Goal: Task Accomplishment & Management: Complete application form

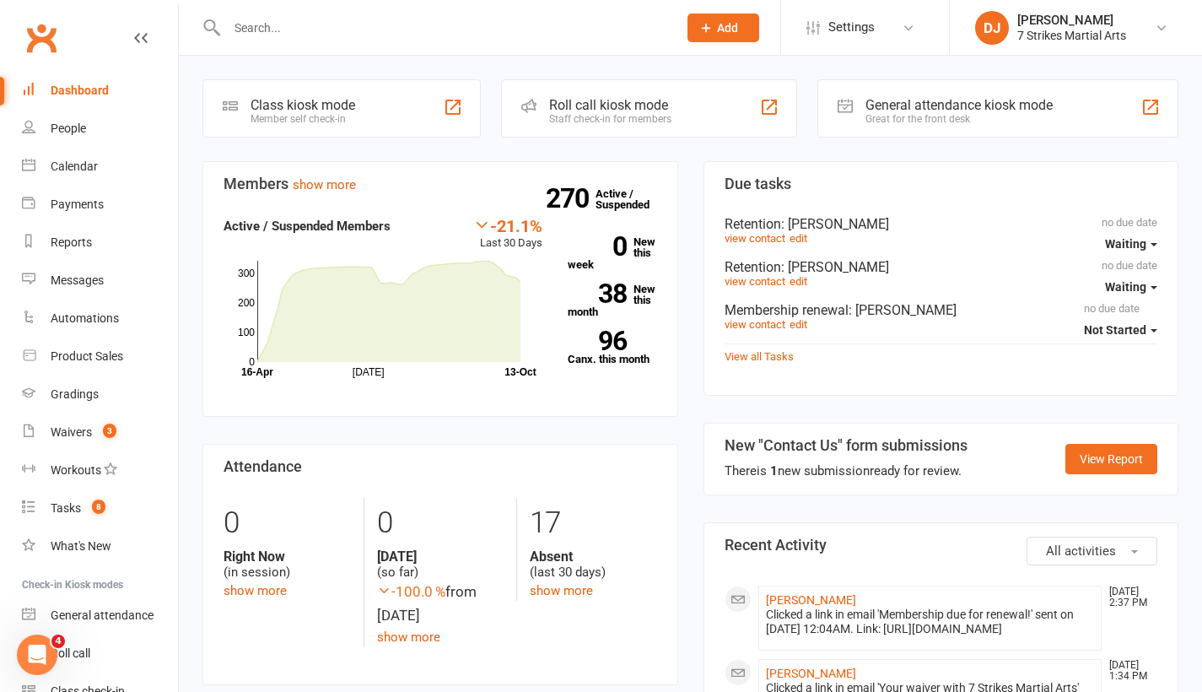
scroll to position [140, 0]
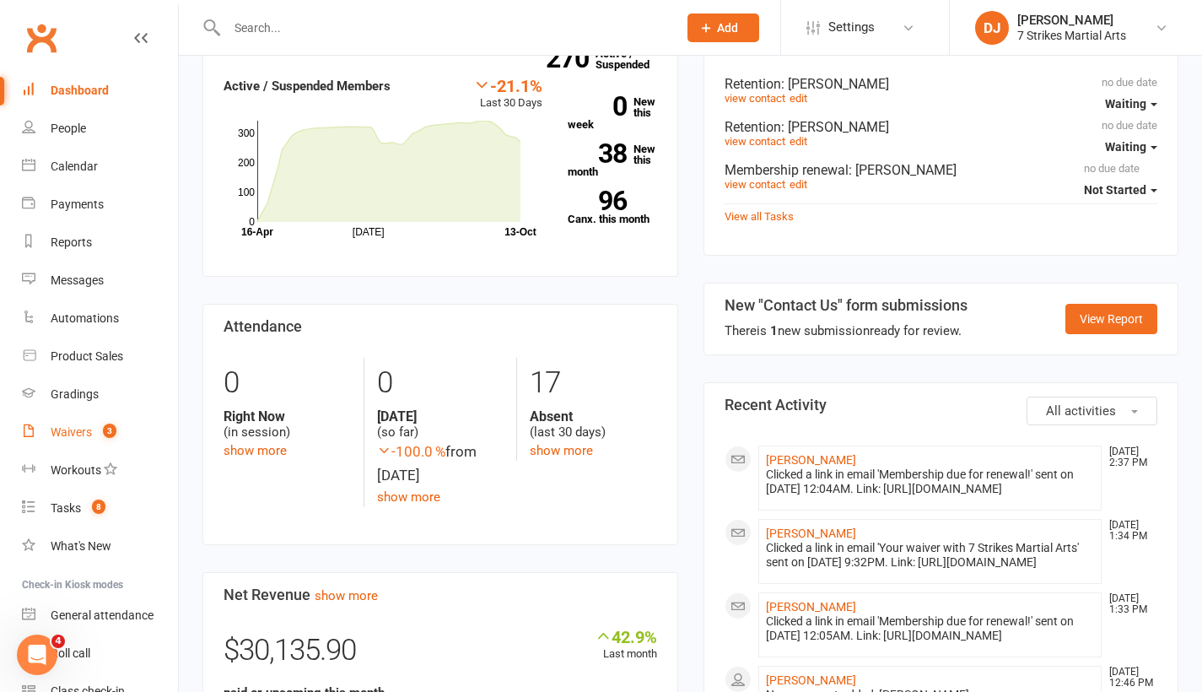
click at [84, 433] on div "Waivers" at bounding box center [71, 432] width 41 height 14
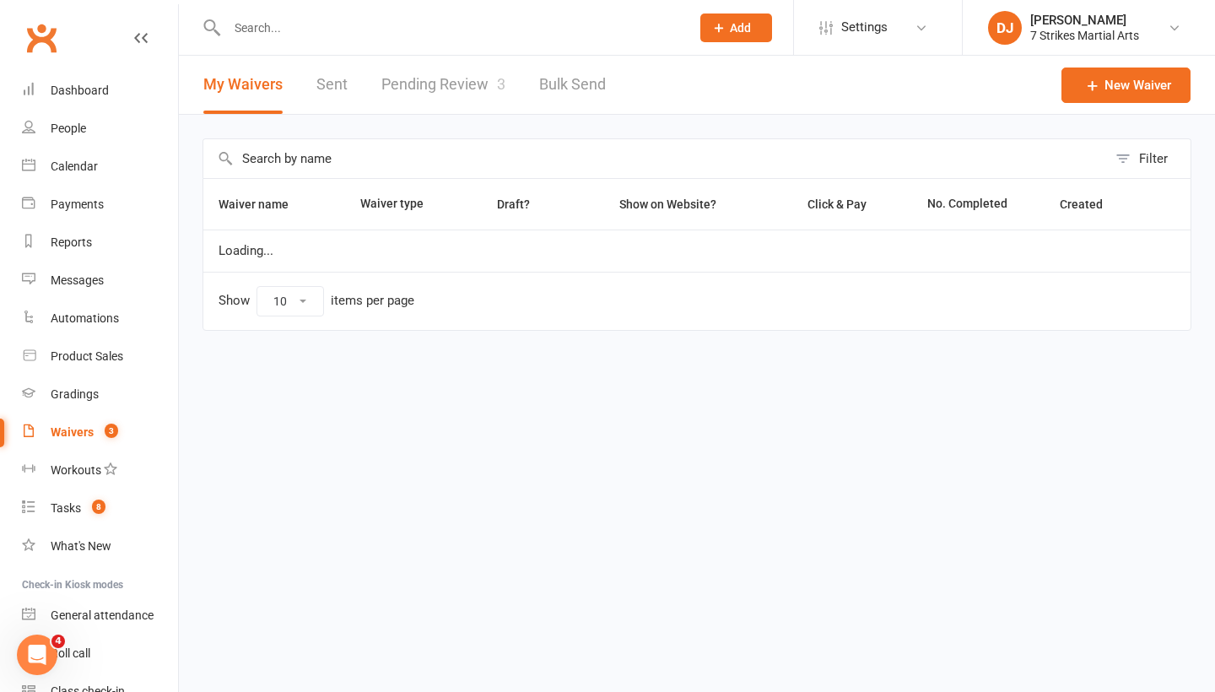
select select "25"
click at [411, 99] on link "Pending Review 3" at bounding box center [443, 85] width 124 height 58
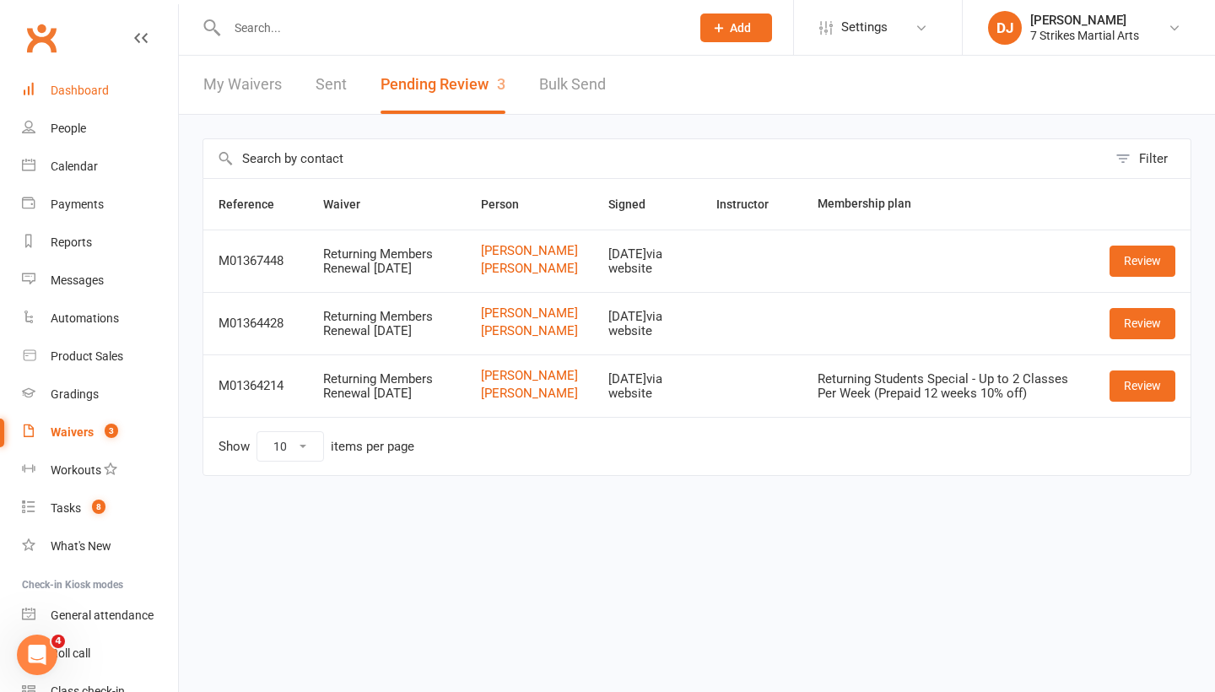
click at [113, 93] on link "Dashboard" at bounding box center [100, 91] width 156 height 38
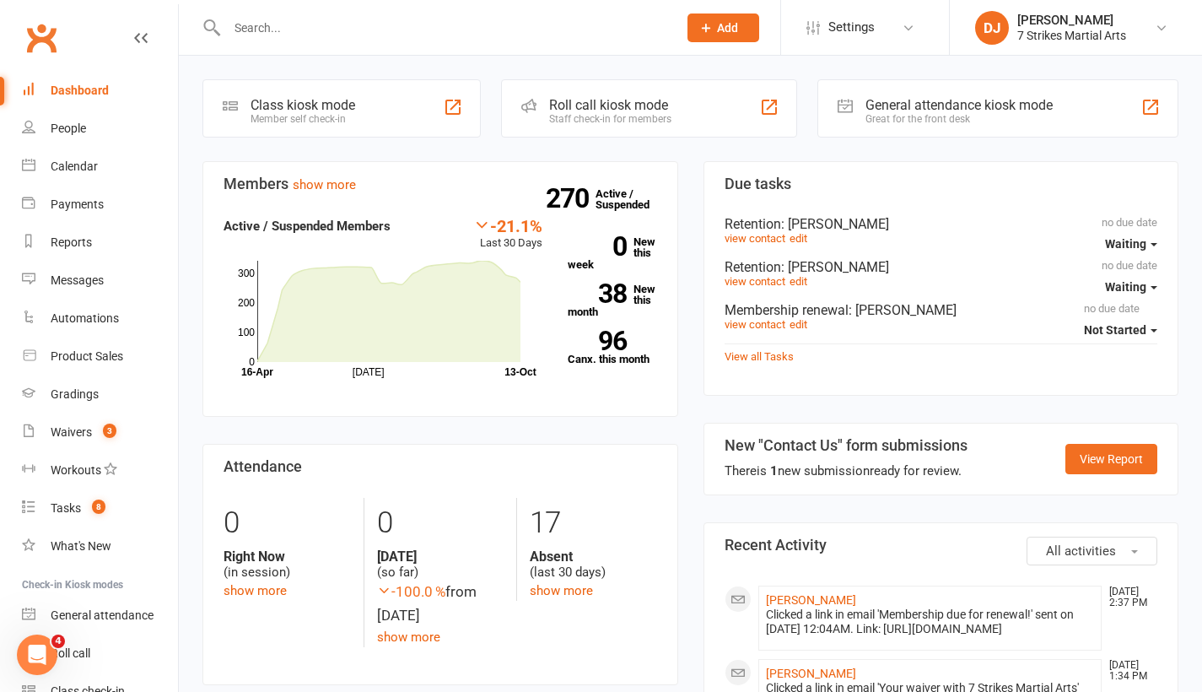
drag, startPoint x: 1166, startPoint y: 30, endPoint x: 1141, endPoint y: 54, distance: 35.2
click at [1166, 30] on icon at bounding box center [1162, 28] width 14 height 14
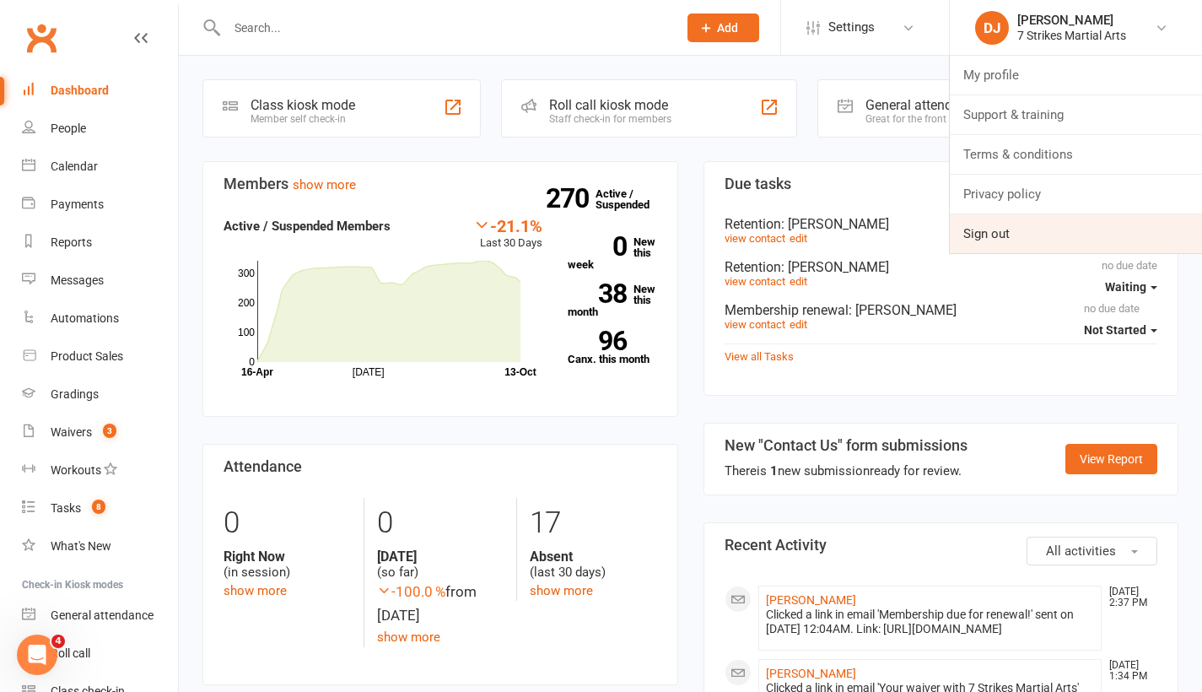
click at [1034, 251] on link "Sign out" at bounding box center [1076, 233] width 252 height 39
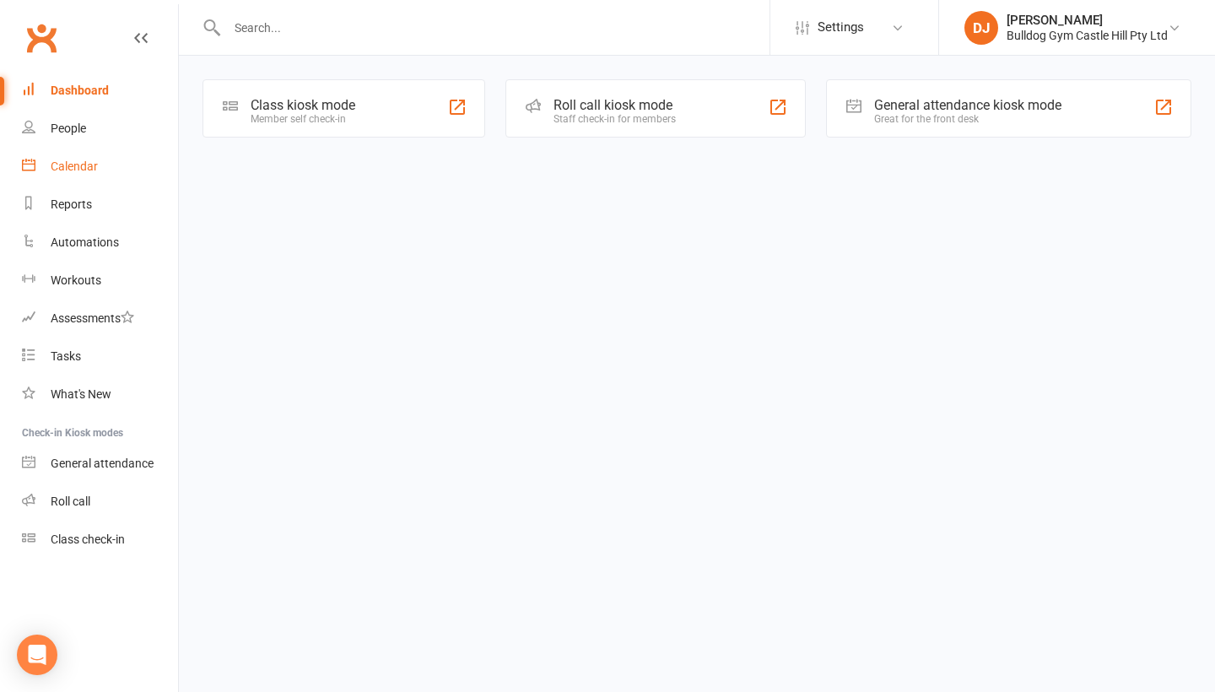
click at [89, 166] on div "Calendar" at bounding box center [74, 166] width 47 height 14
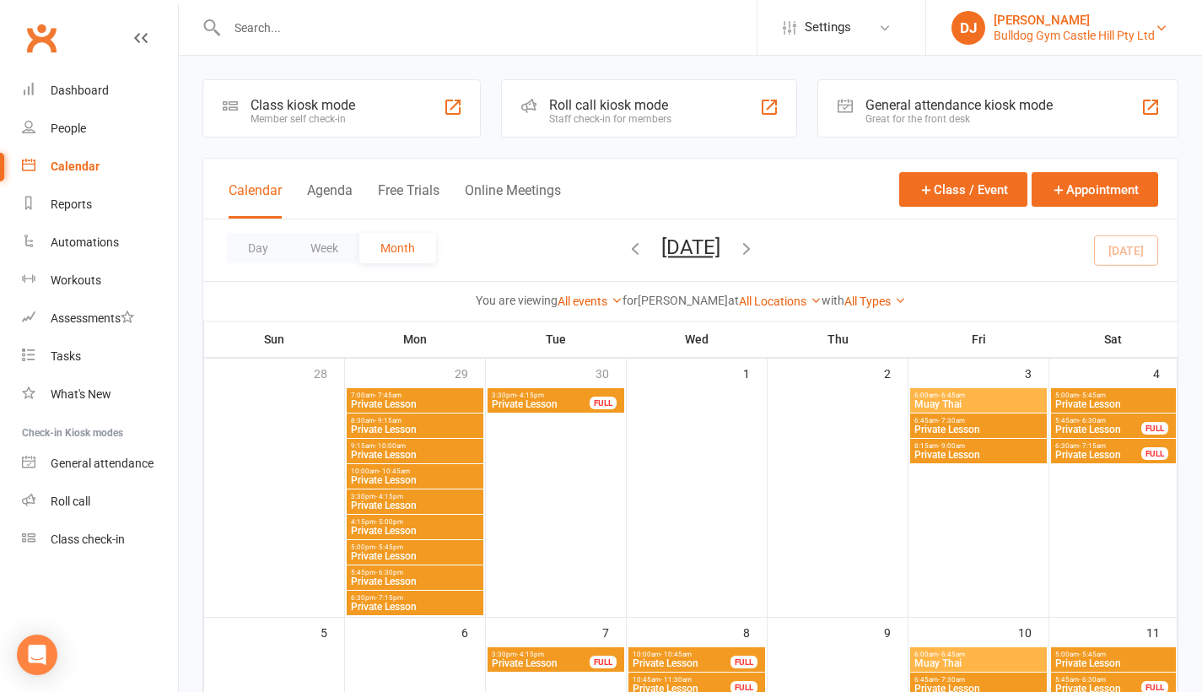
click at [1132, 24] on div "[PERSON_NAME]" at bounding box center [1074, 20] width 161 height 15
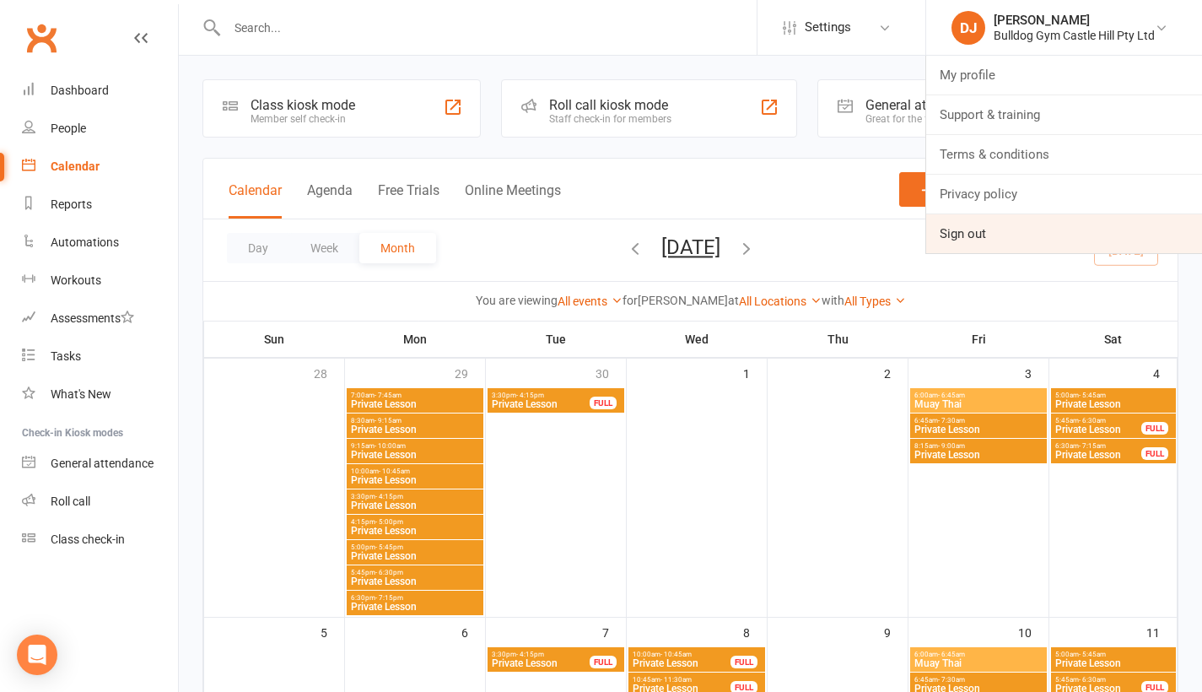
click at [976, 241] on link "Sign out" at bounding box center [1065, 233] width 276 height 39
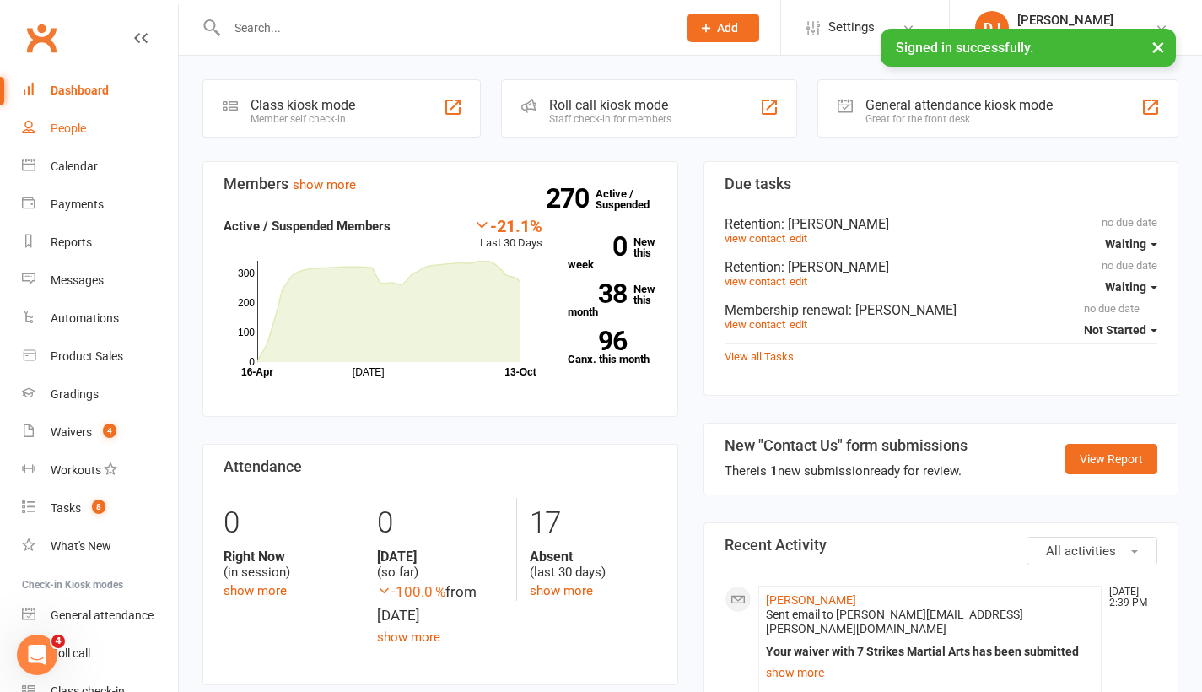
click at [92, 133] on link "People" at bounding box center [100, 129] width 156 height 38
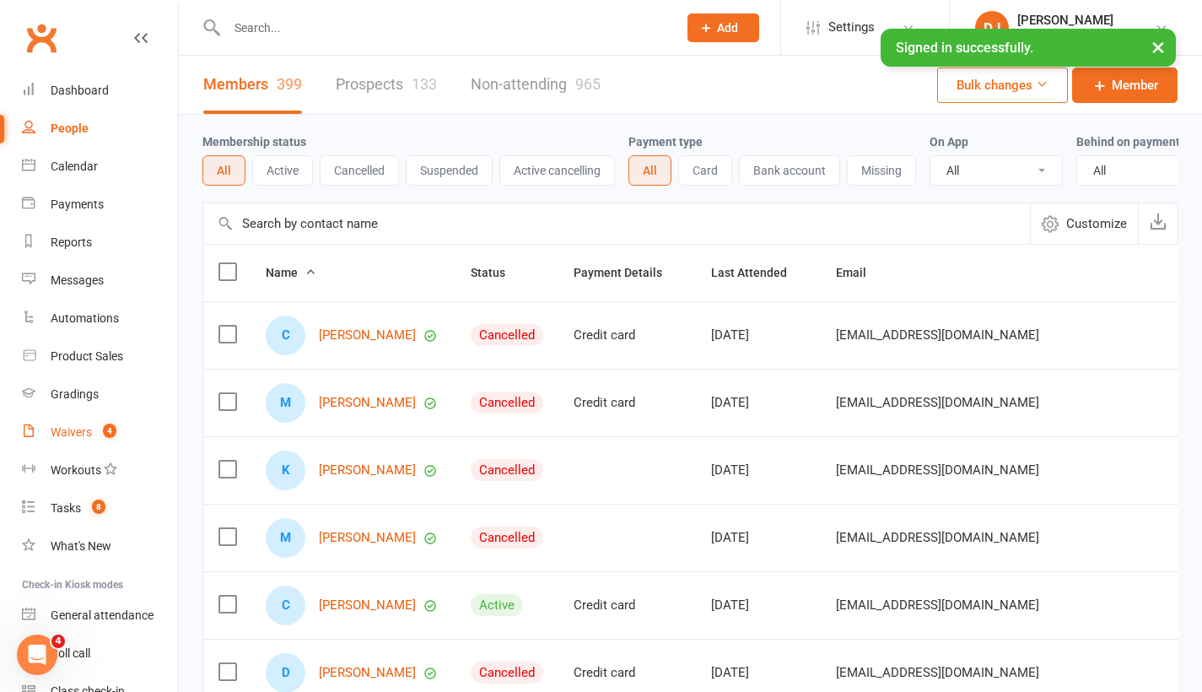
click at [95, 426] on count-badge "4" at bounding box center [106, 432] width 22 height 14
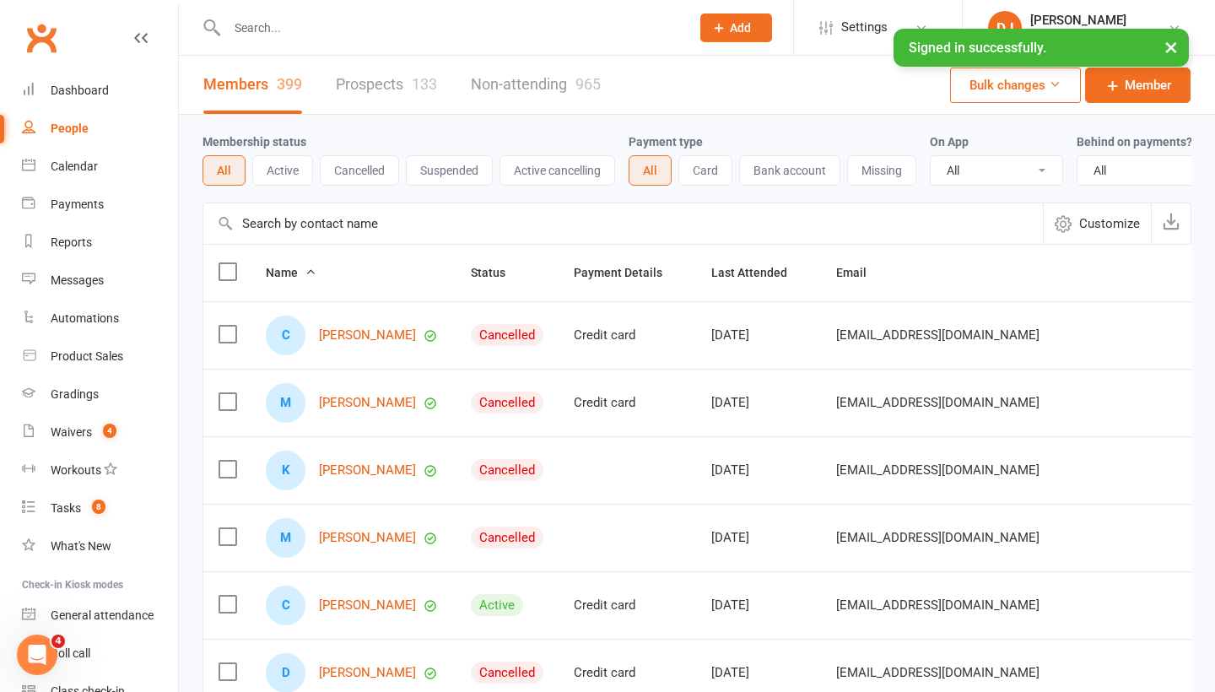
select select "25"
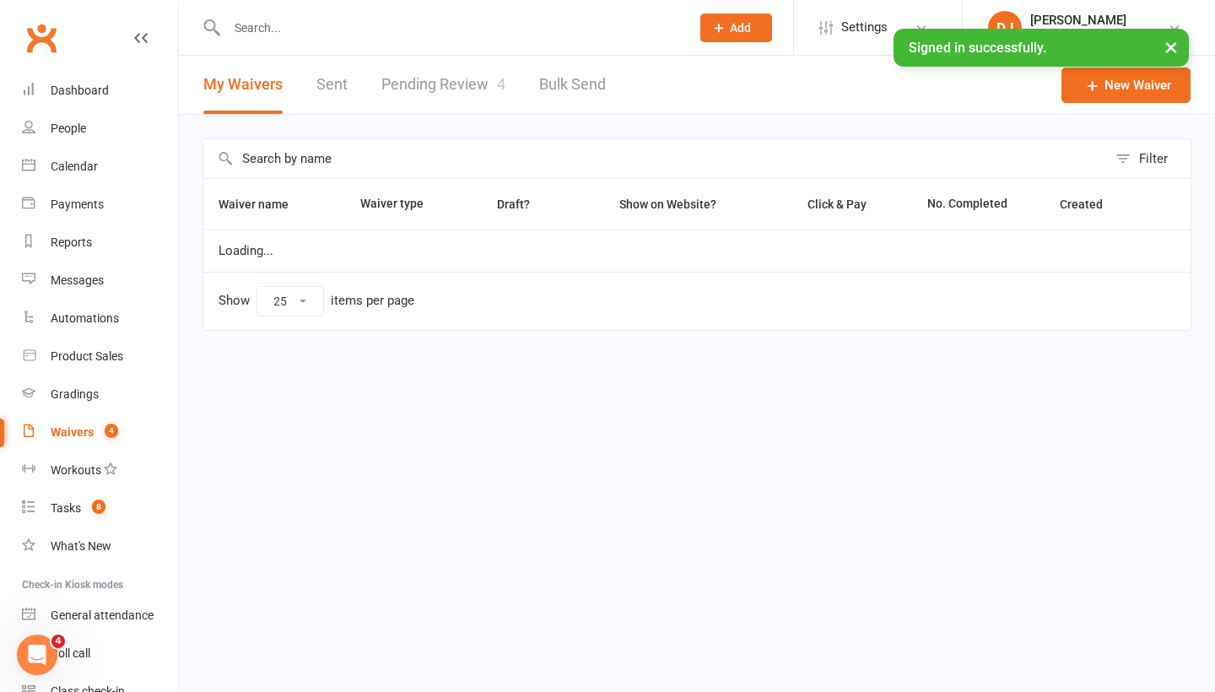
click at [476, 89] on link "Pending Review 4" at bounding box center [443, 85] width 124 height 58
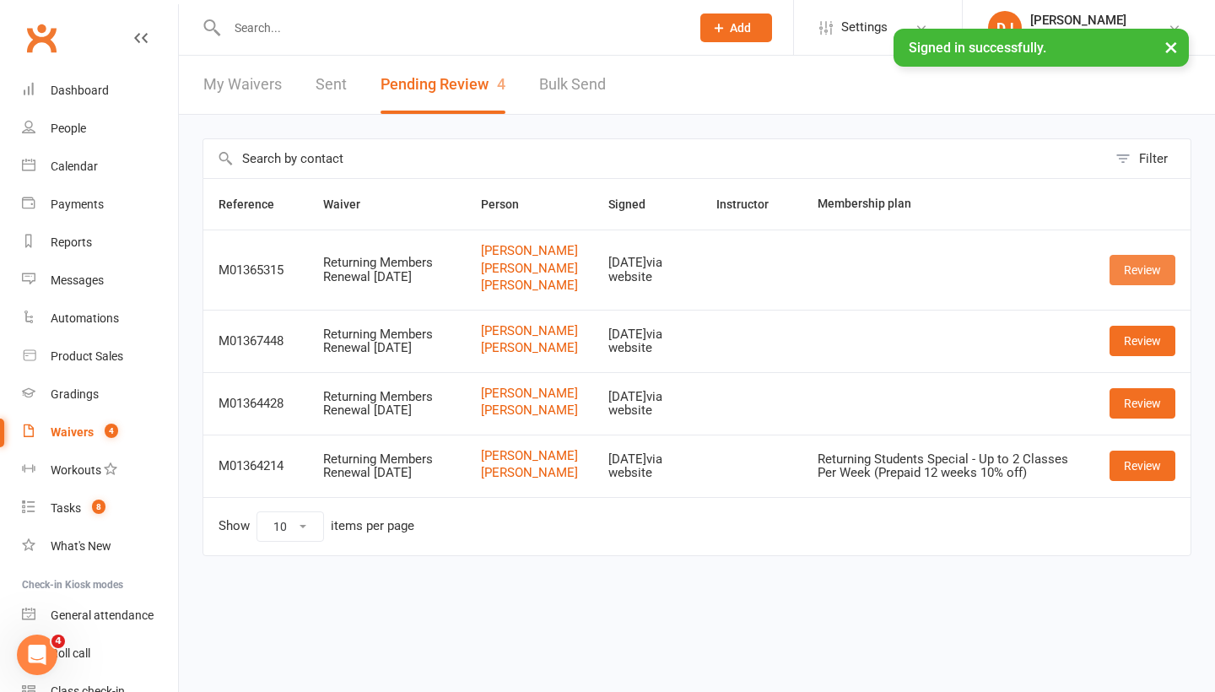
click at [1141, 274] on link "Review" at bounding box center [1143, 270] width 66 height 30
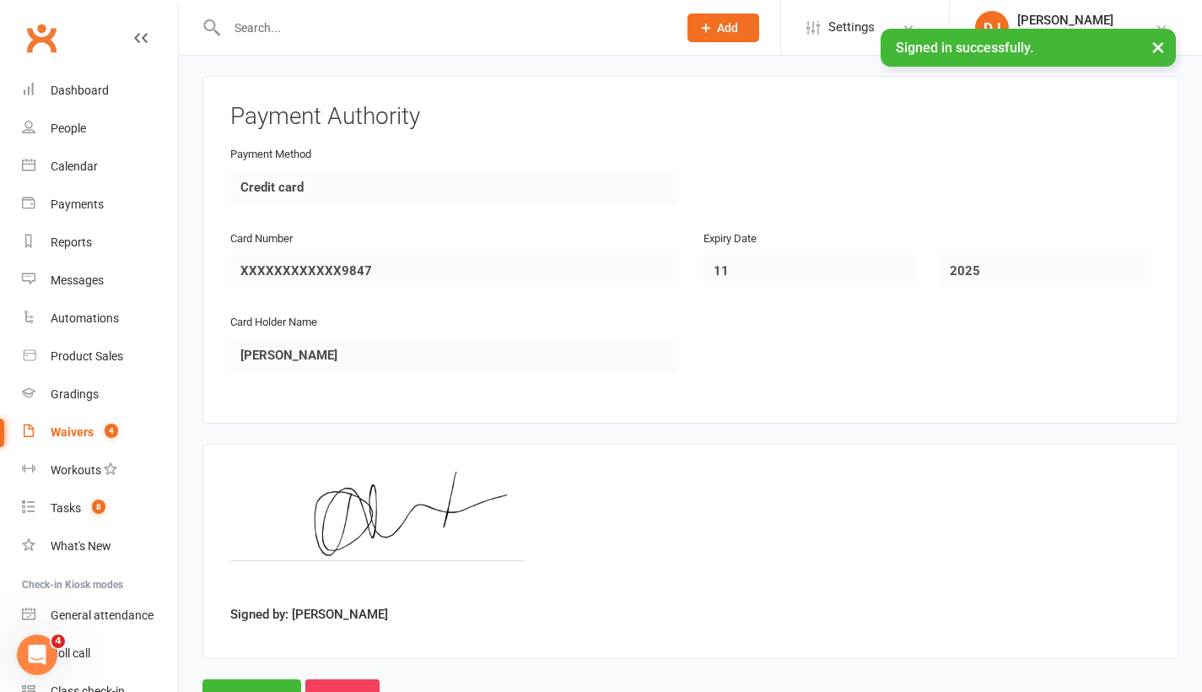
scroll to position [3407, 0]
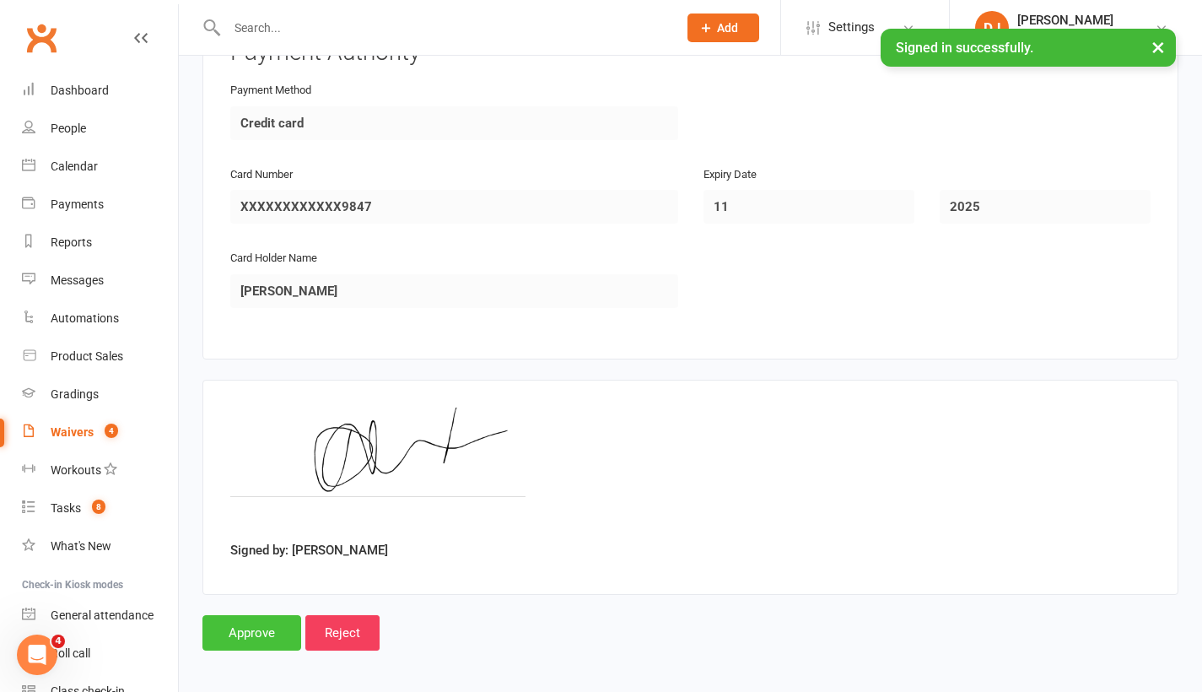
click at [229, 615] on input "Approve" at bounding box center [252, 632] width 99 height 35
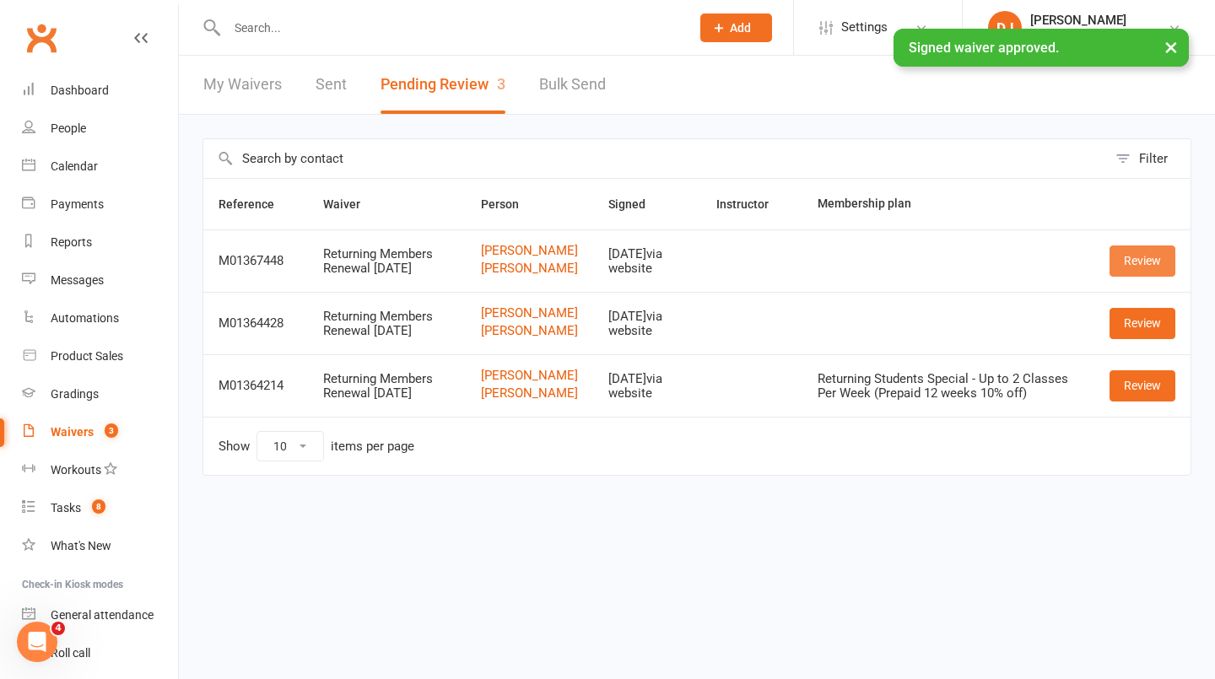
click at [1157, 260] on link "Review" at bounding box center [1143, 261] width 66 height 30
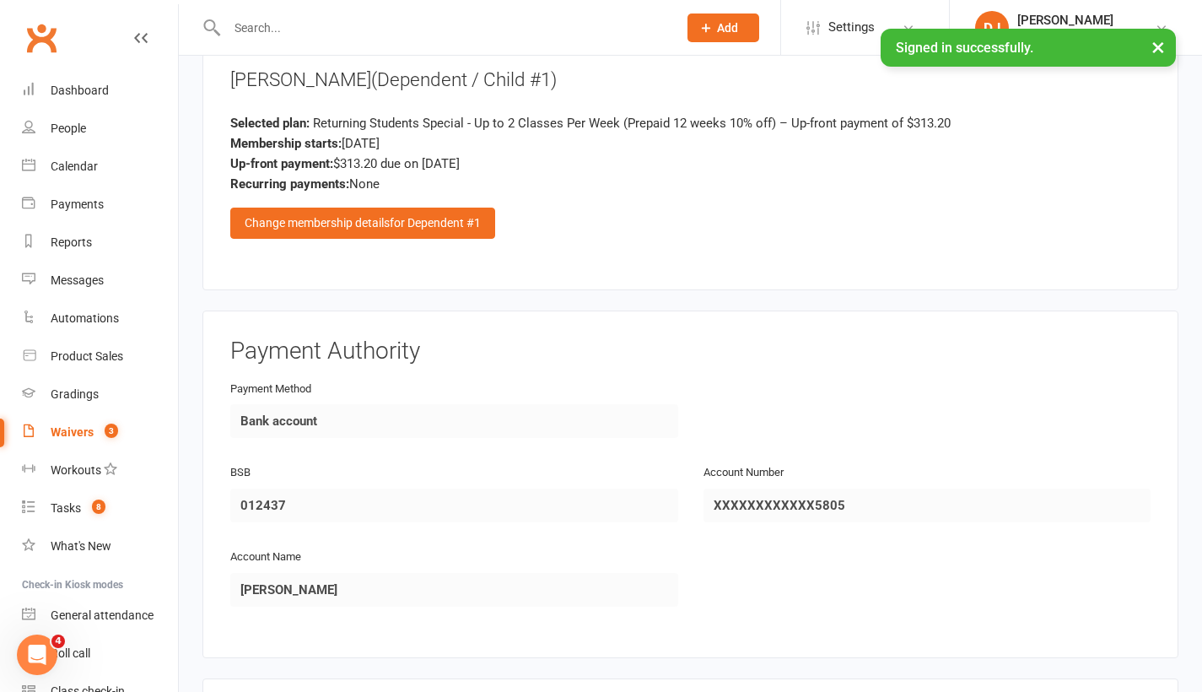
scroll to position [2666, 0]
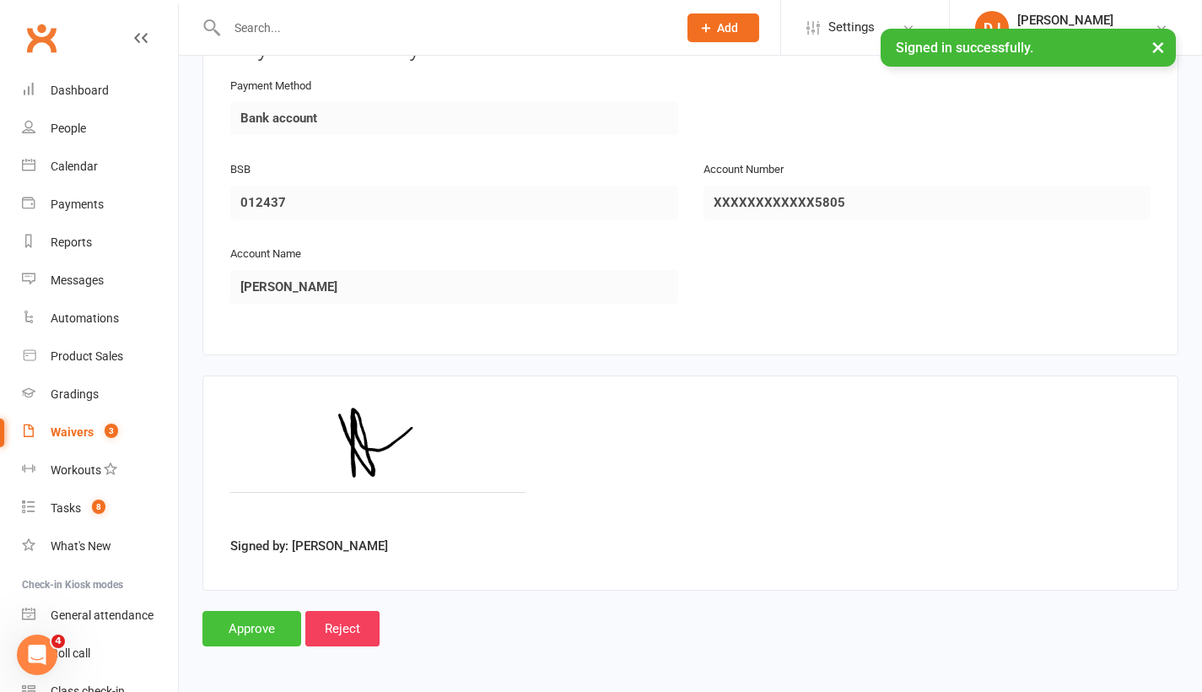
click at [266, 612] on input "Approve" at bounding box center [252, 628] width 99 height 35
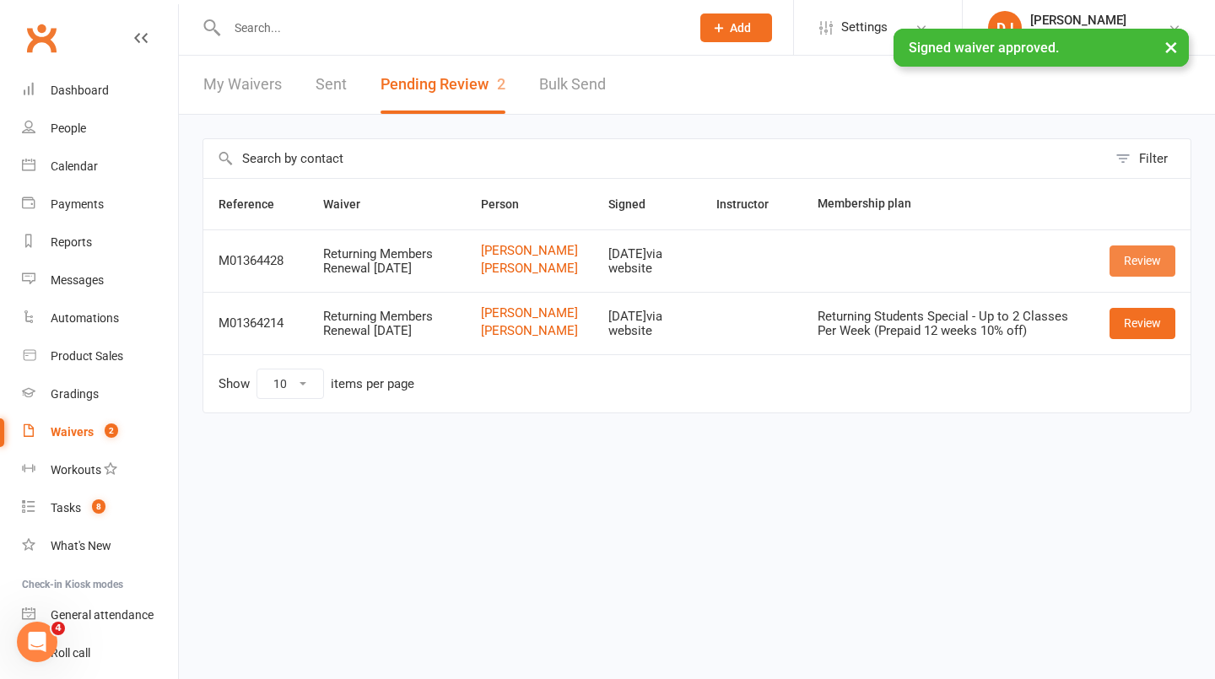
click at [1155, 276] on link "Review" at bounding box center [1143, 261] width 66 height 30
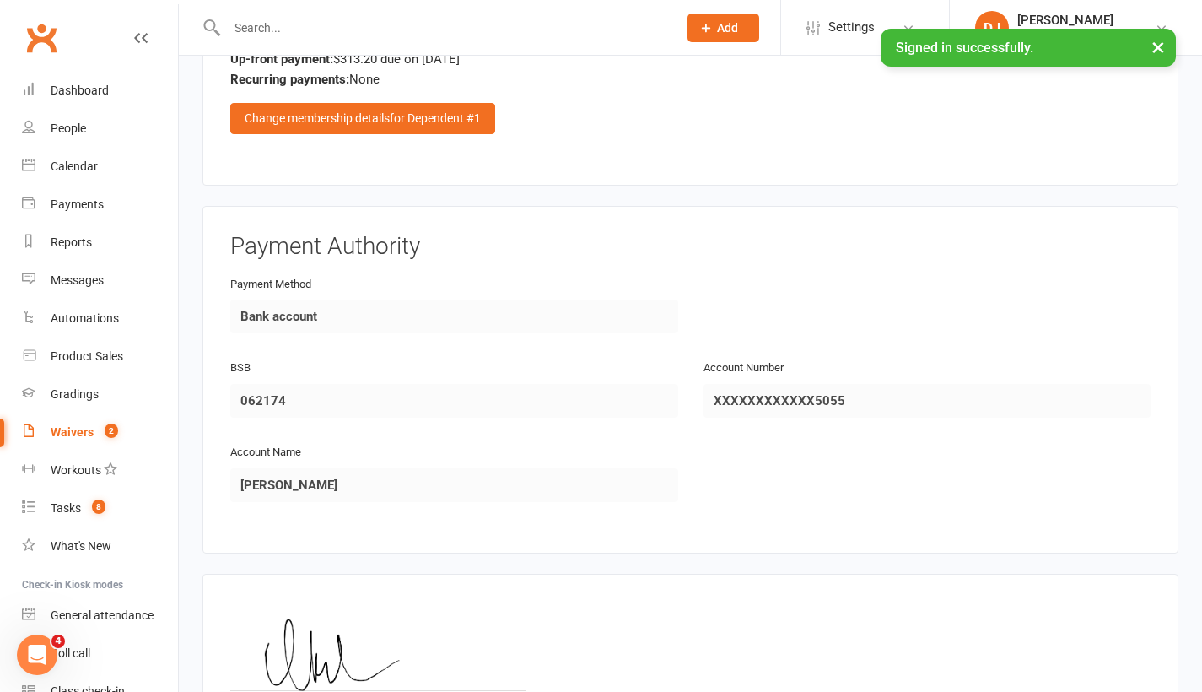
scroll to position [2666, 0]
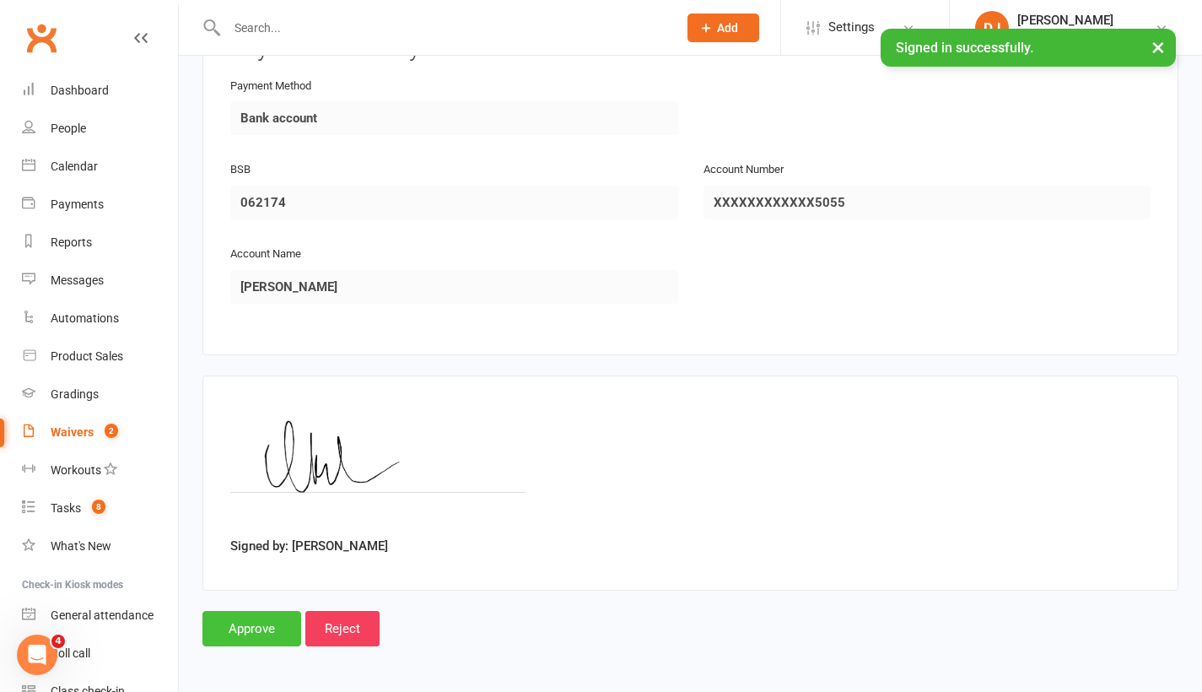
click at [246, 617] on input "Approve" at bounding box center [252, 628] width 99 height 35
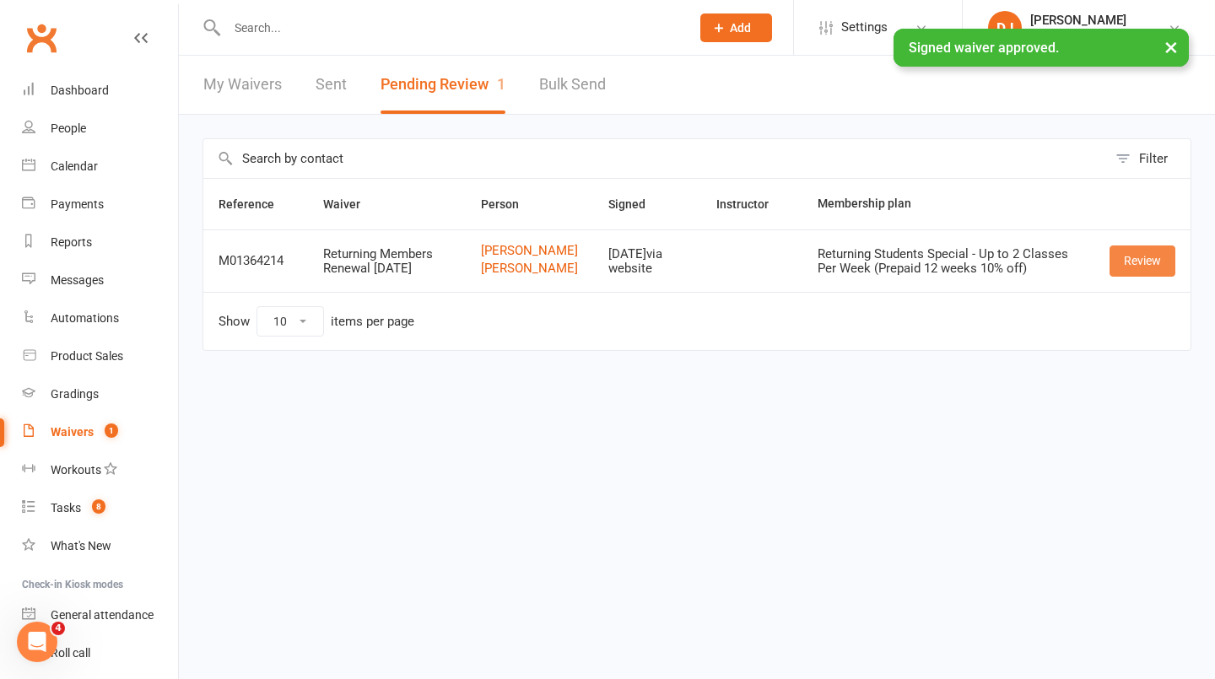
click at [1160, 272] on link "Review" at bounding box center [1143, 261] width 66 height 30
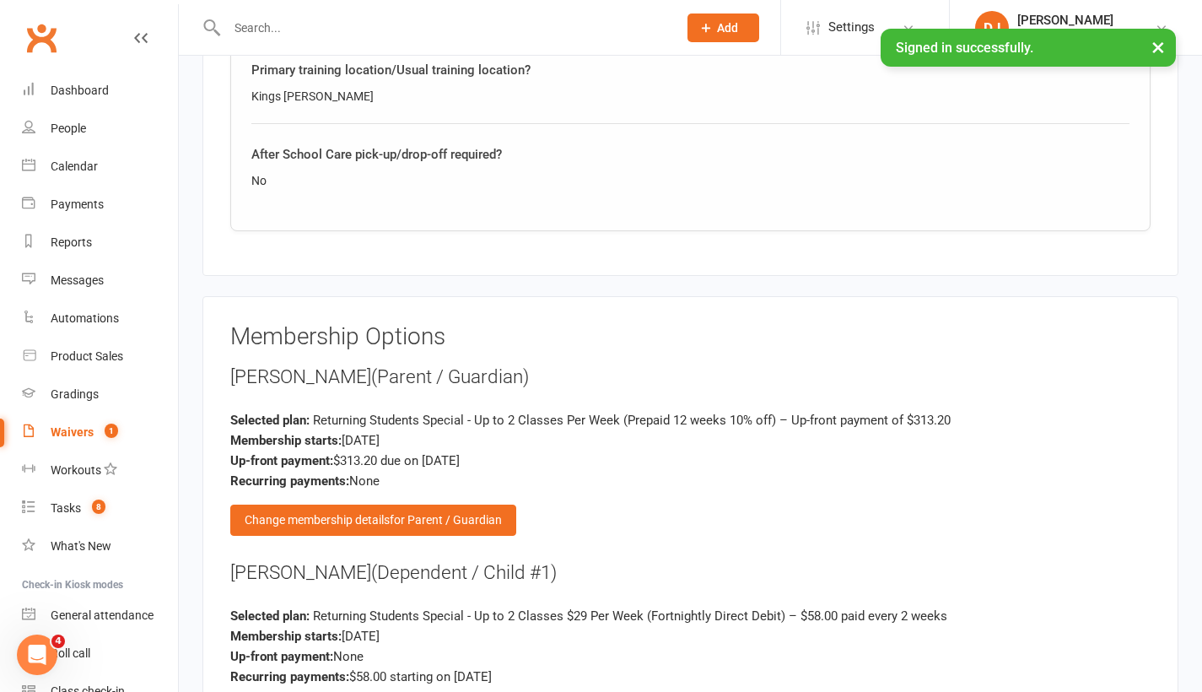
scroll to position [1958, 0]
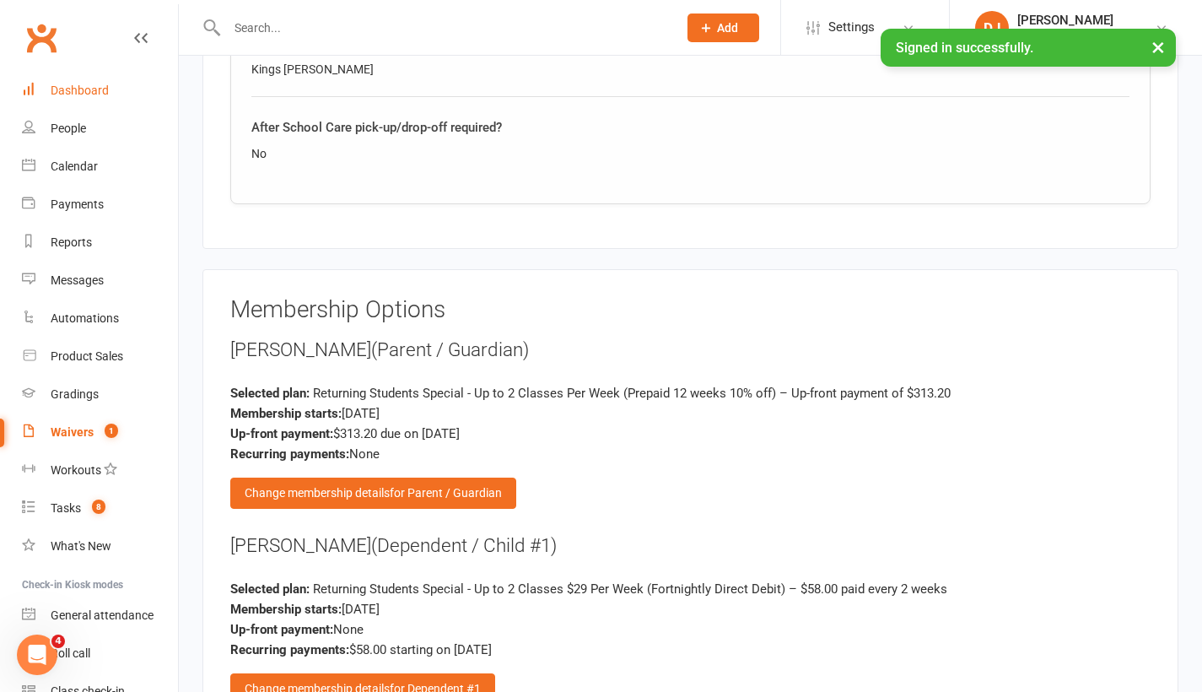
click at [105, 81] on link "Dashboard" at bounding box center [100, 91] width 156 height 38
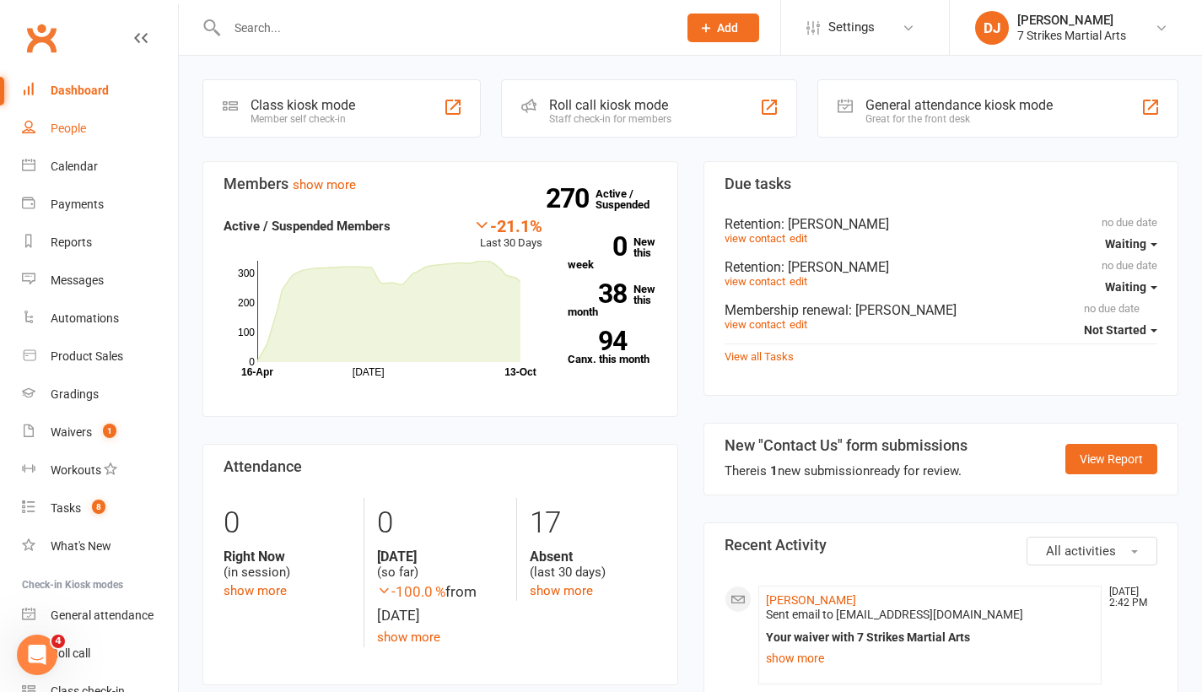
click at [89, 119] on link "People" at bounding box center [100, 129] width 156 height 38
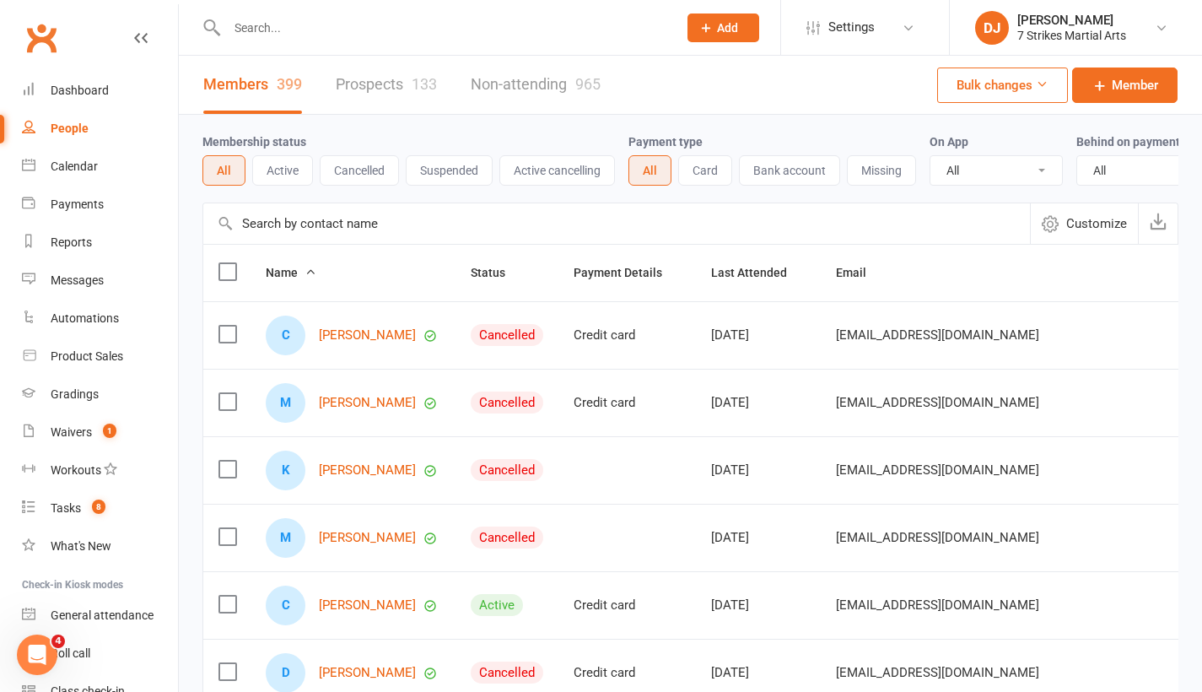
click at [424, 89] on div "133" at bounding box center [424, 84] width 25 height 18
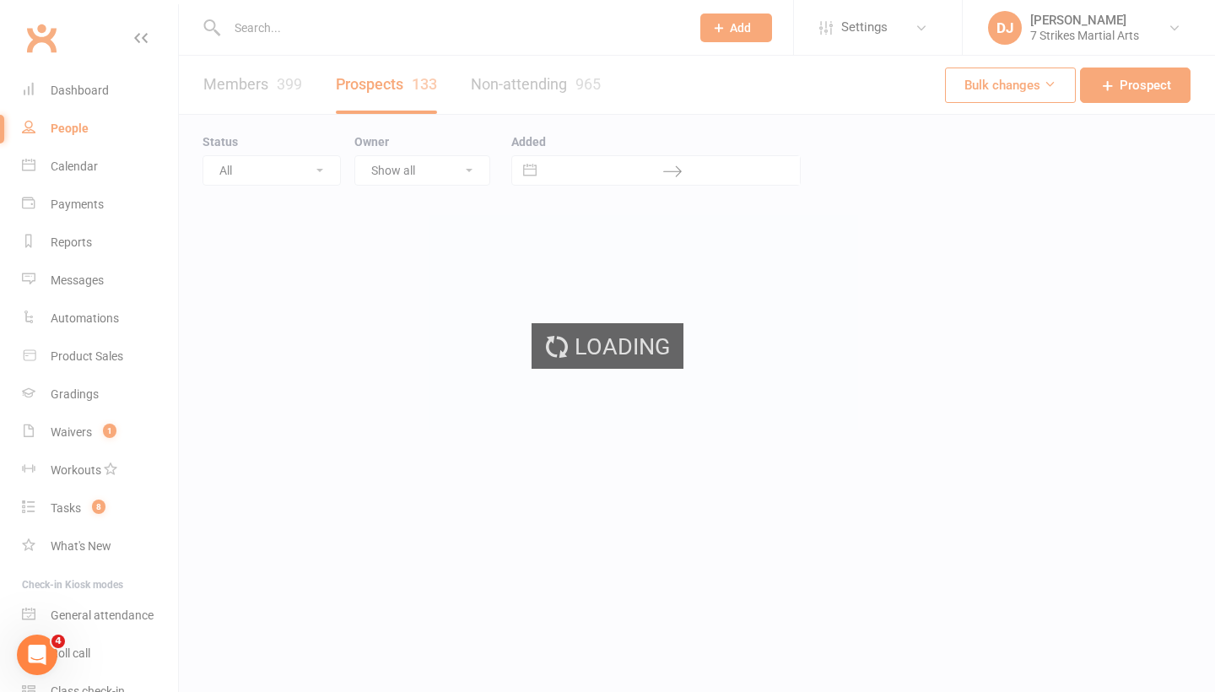
select select "25"
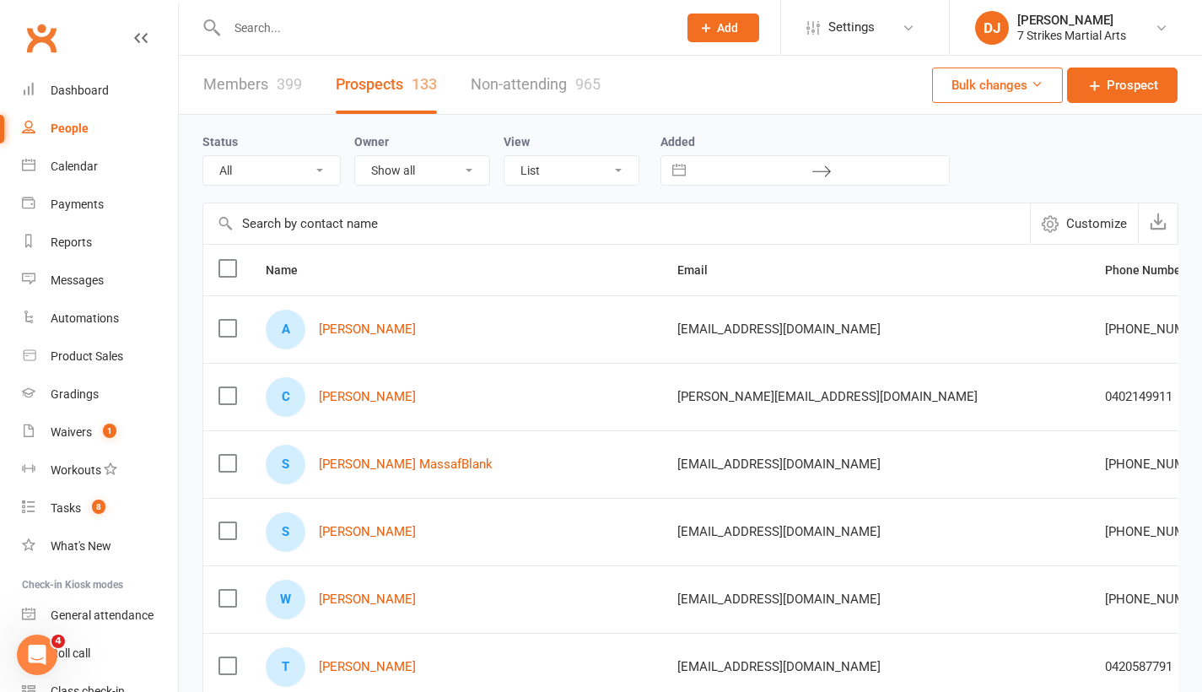
click at [508, 28] on input "text" at bounding box center [444, 28] width 444 height 24
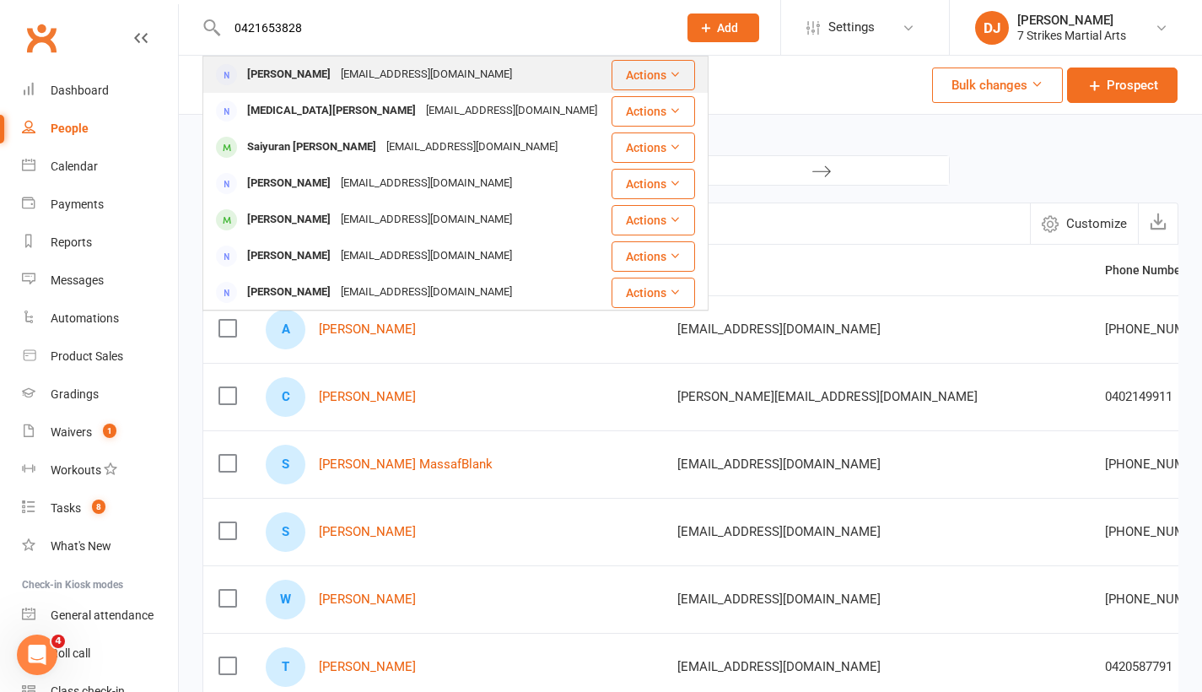
type input "0421653828"
click at [346, 80] on div "joyk143@hotmail.com" at bounding box center [426, 74] width 181 height 24
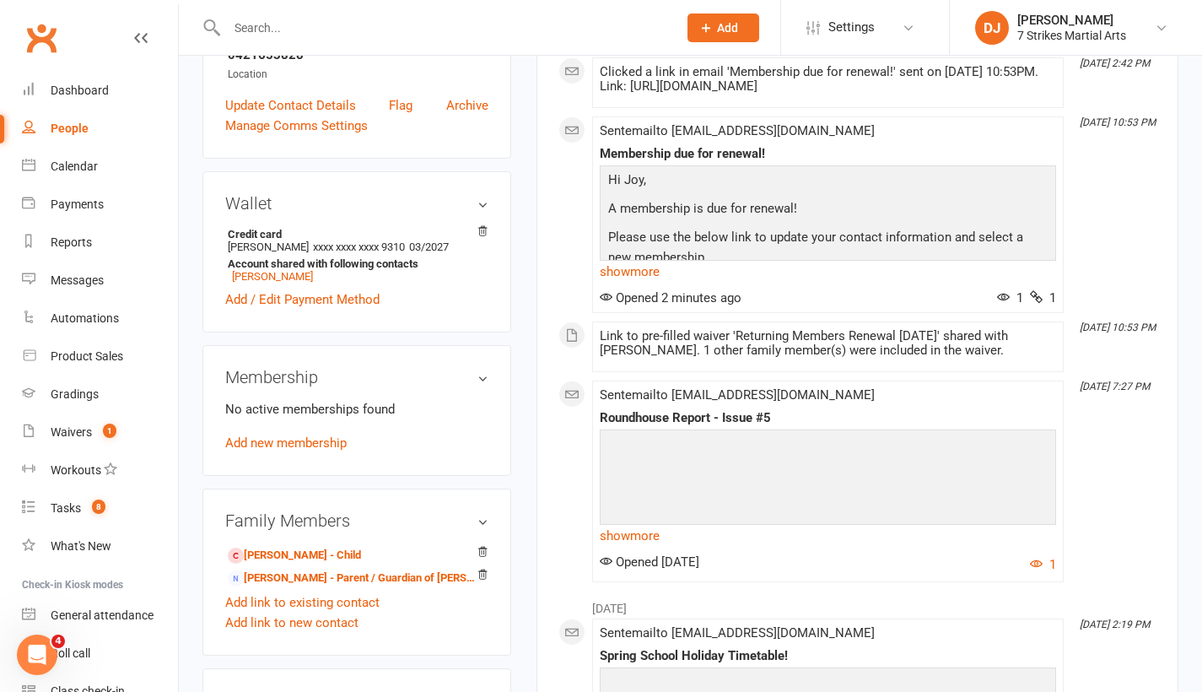
scroll to position [69, 0]
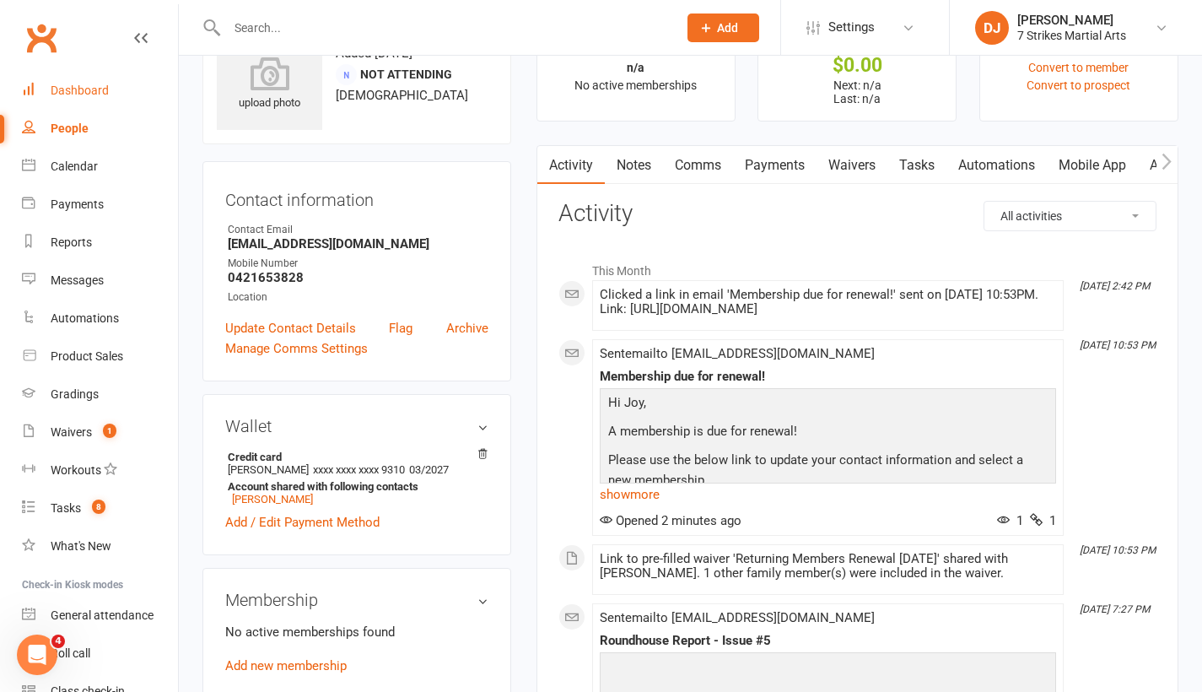
click at [108, 95] on link "Dashboard" at bounding box center [100, 91] width 156 height 38
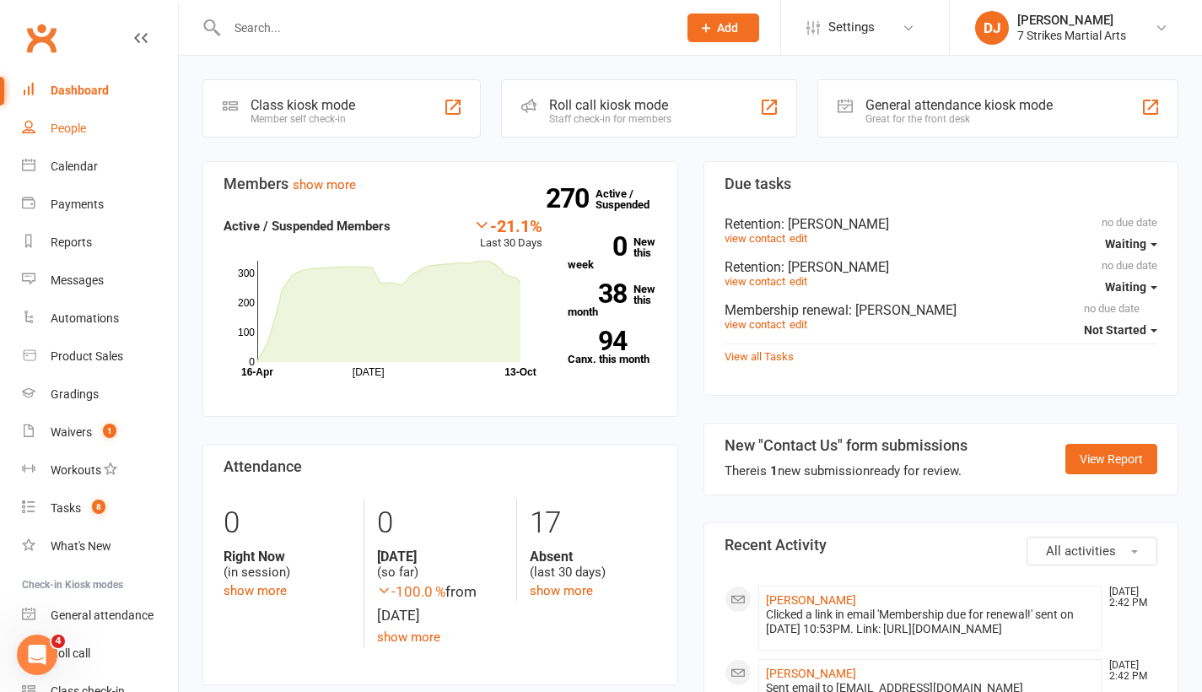
click at [63, 132] on div "People" at bounding box center [68, 129] width 35 height 14
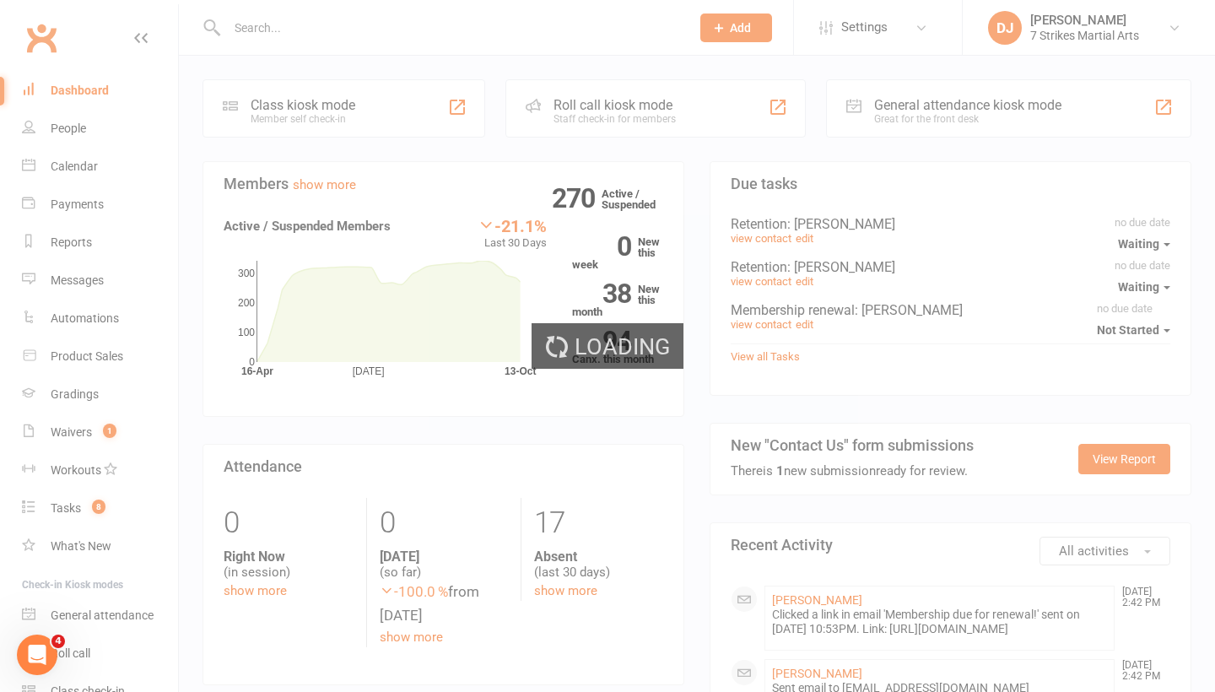
select select "25"
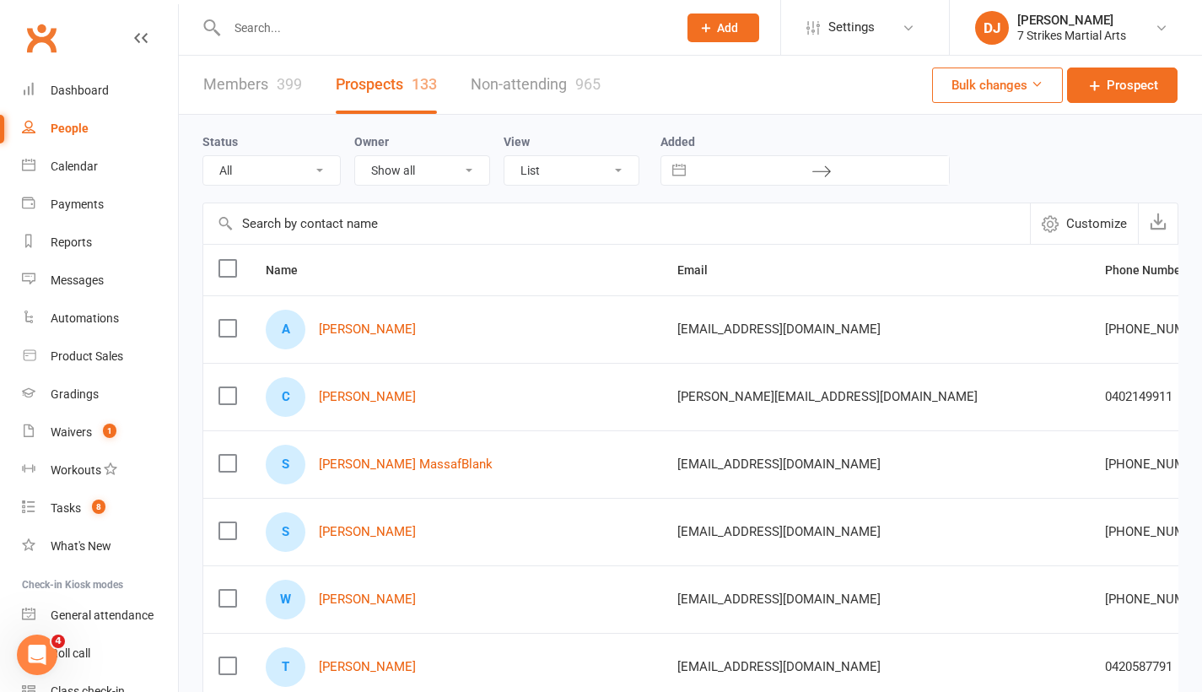
click at [712, 31] on icon at bounding box center [706, 27] width 15 height 15
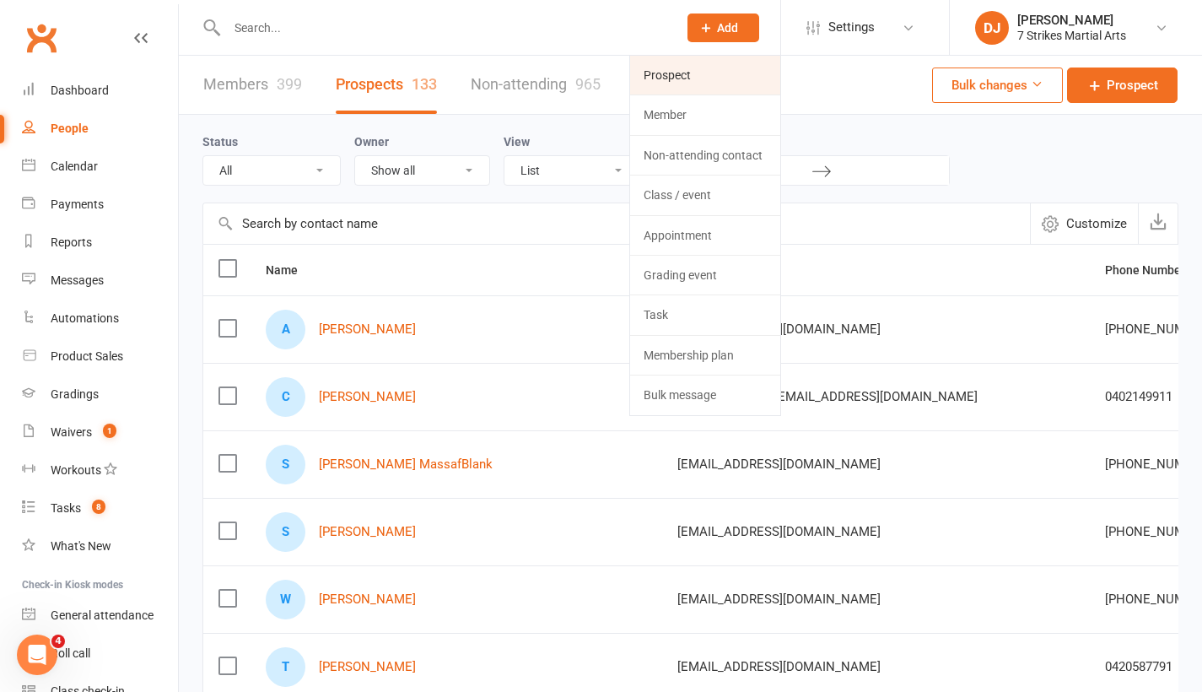
click at [676, 83] on link "Prospect" at bounding box center [705, 75] width 150 height 39
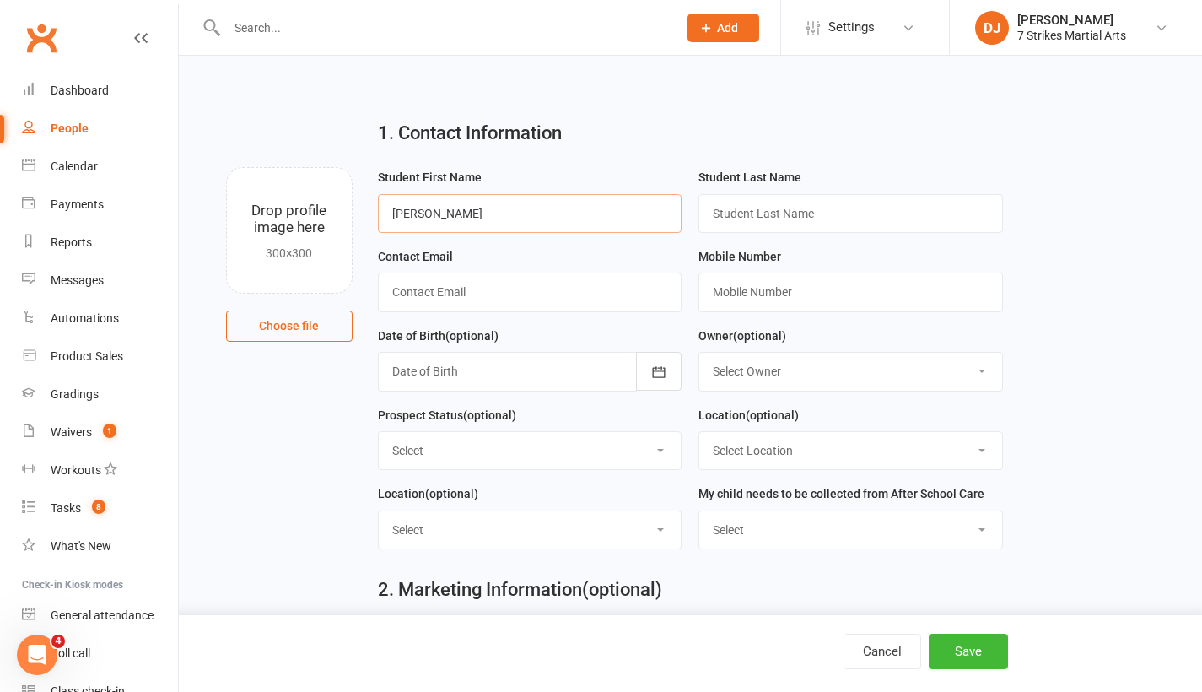
type input "Stephanie"
type input "Anna"
paste input "anna_istephanian@yahoo.com"
type input "anna_istephanian@yahoo.com"
paste input "0452442568"
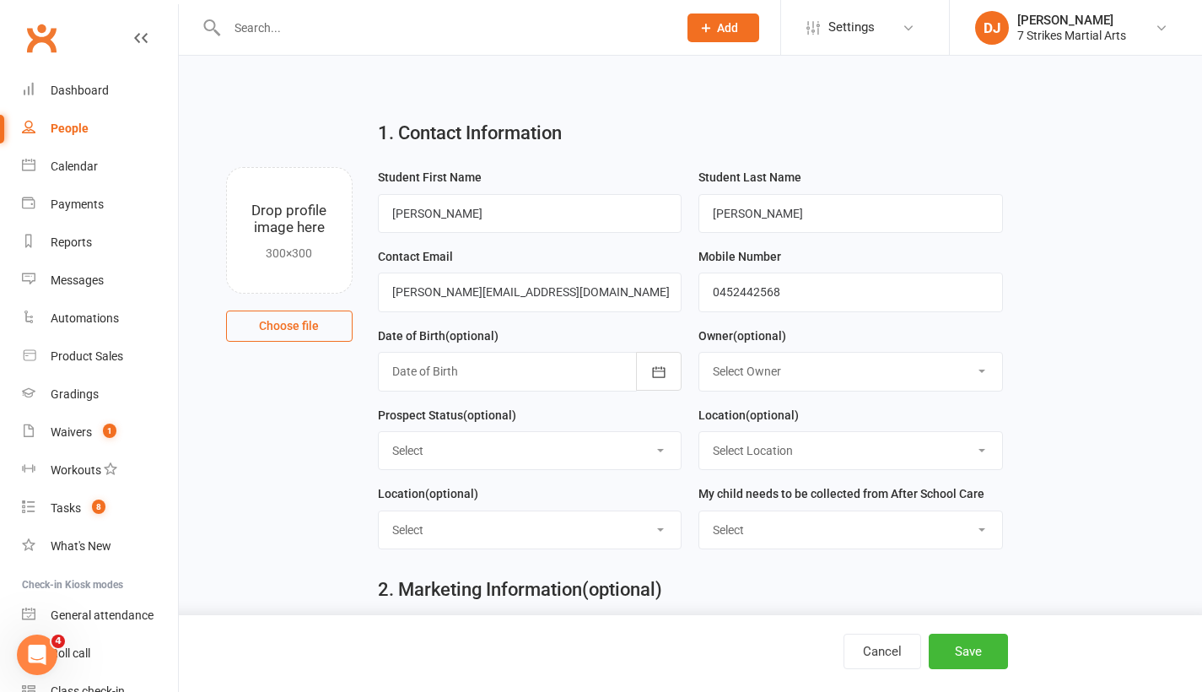
scroll to position [14, 0]
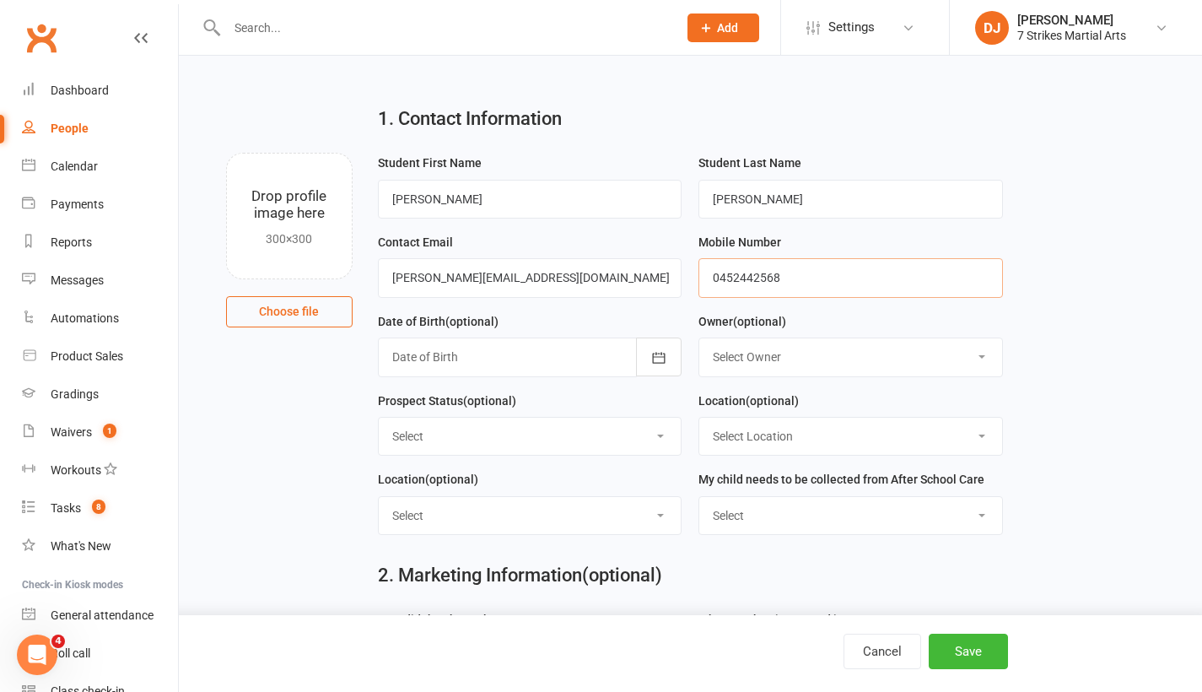
type input "0452442568"
select select "No"
click at [1082, 443] on main "1. Contact Information Drop profile image here 300×300 Choose file Student Firs…" at bounding box center [691, 420] width 976 height 657
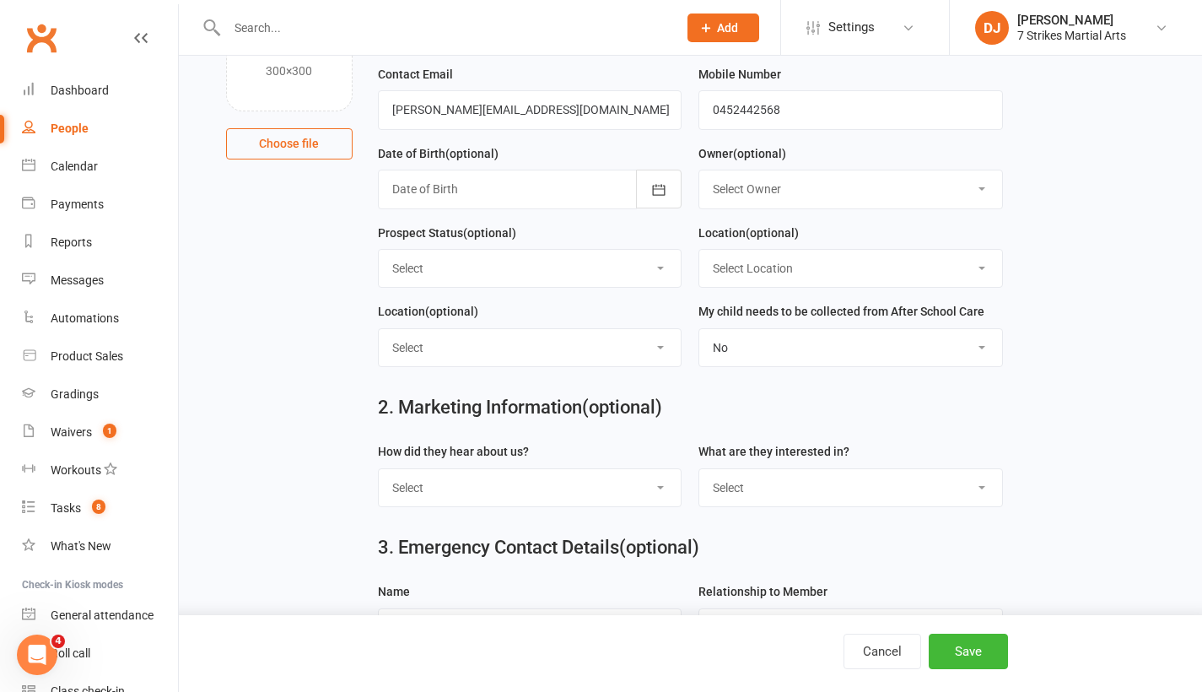
scroll to position [254, 0]
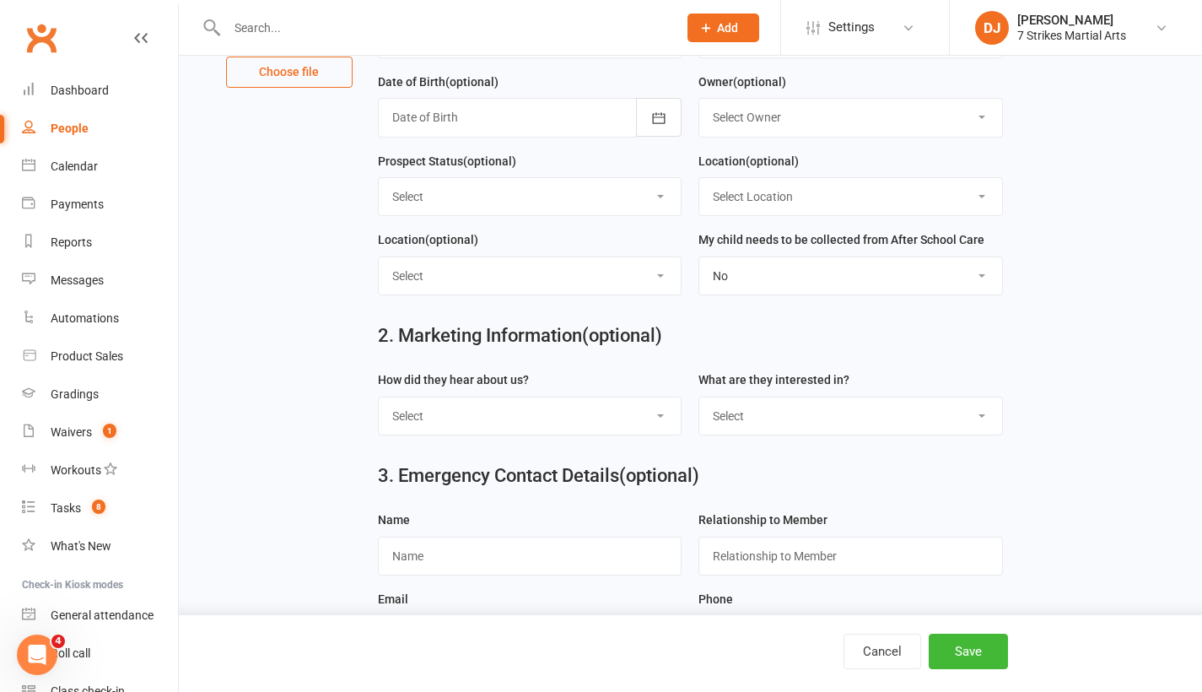
select select "Google"
select select "Kids Classes"
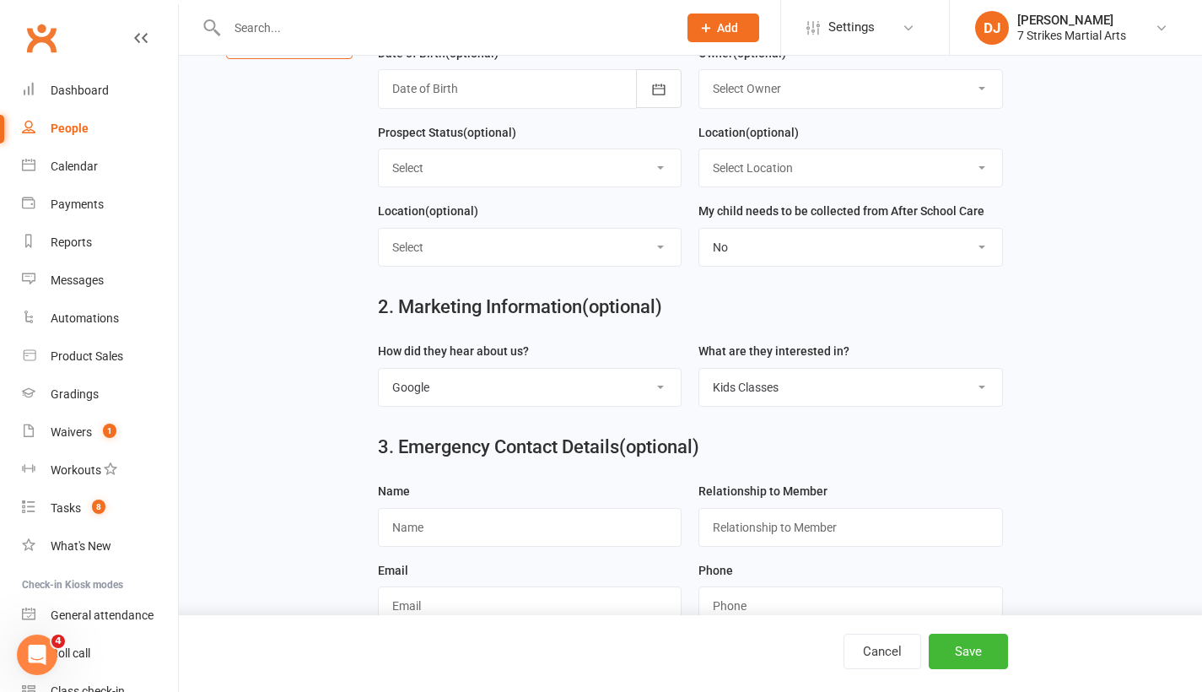
scroll to position [414, 0]
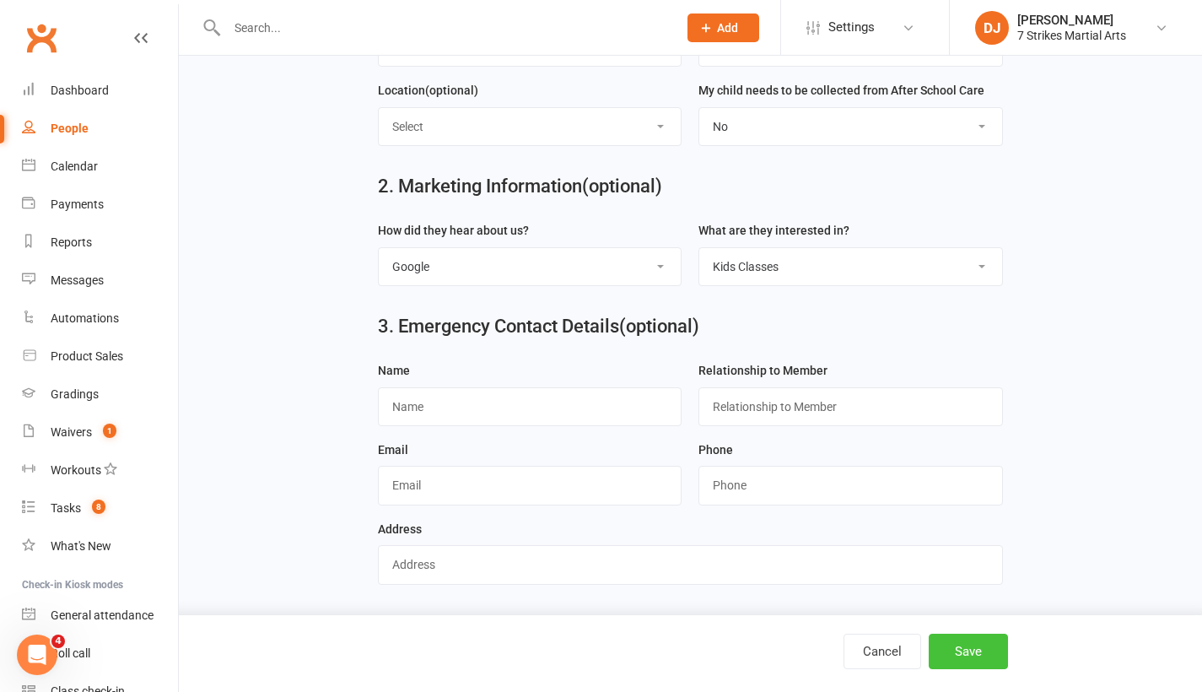
click at [963, 664] on button "Save" at bounding box center [968, 651] width 79 height 35
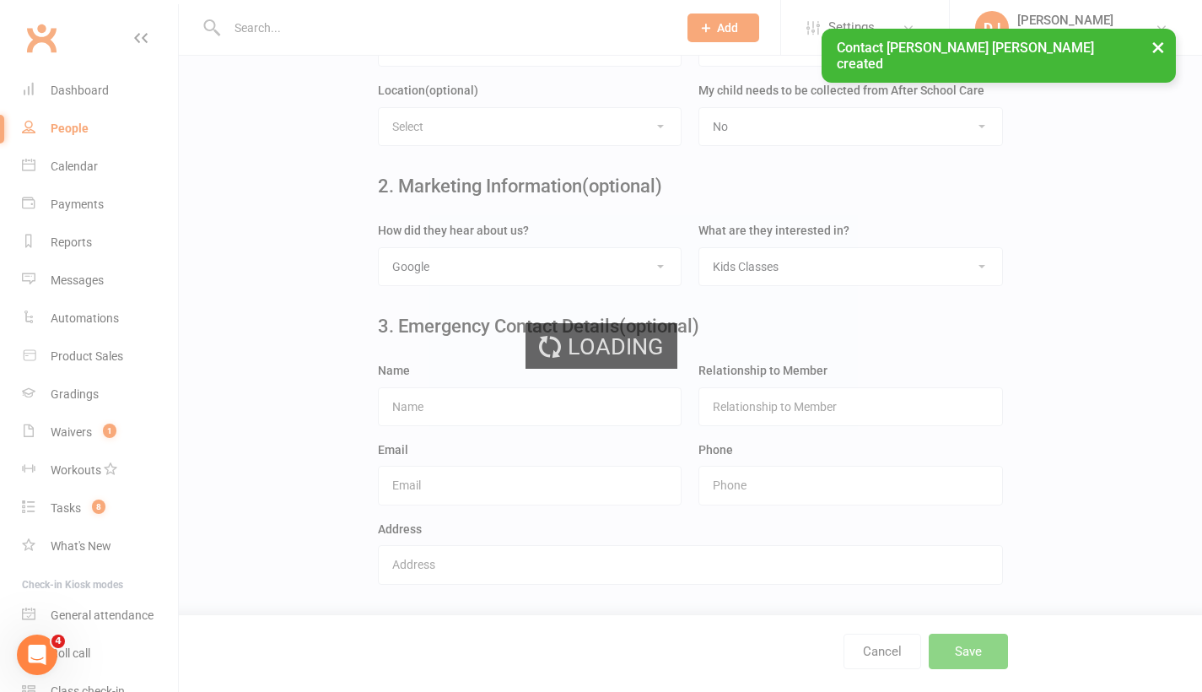
scroll to position [0, 0]
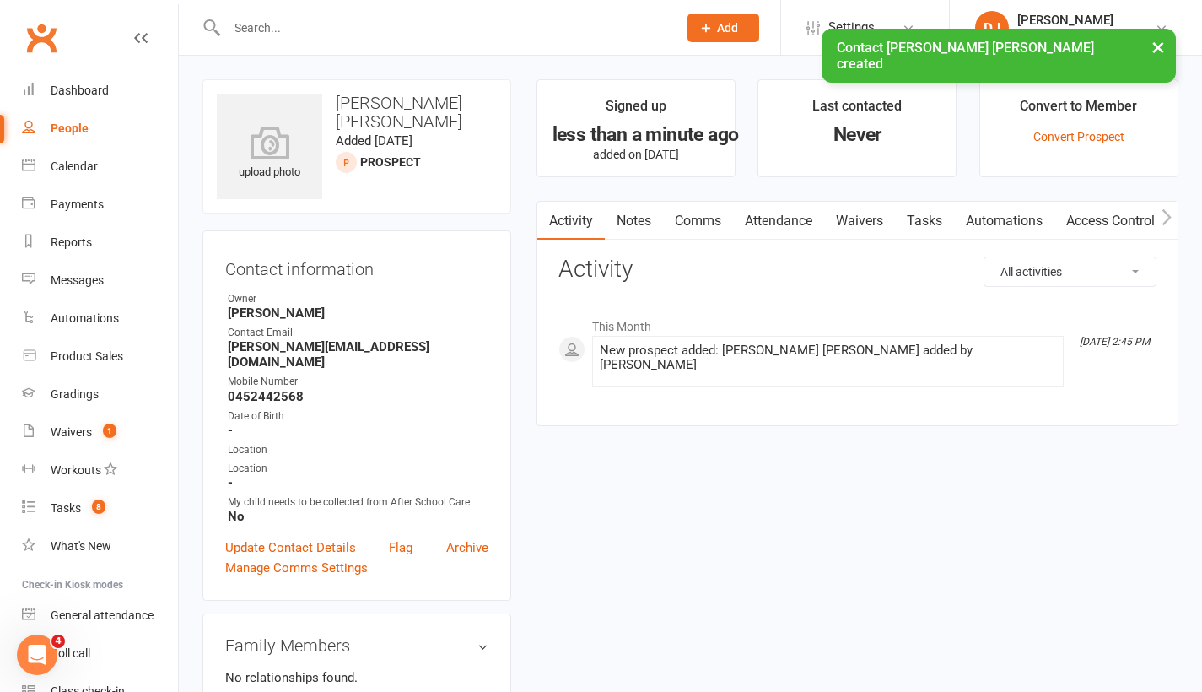
click at [91, 126] on link "People" at bounding box center [100, 129] width 156 height 38
select select "25"
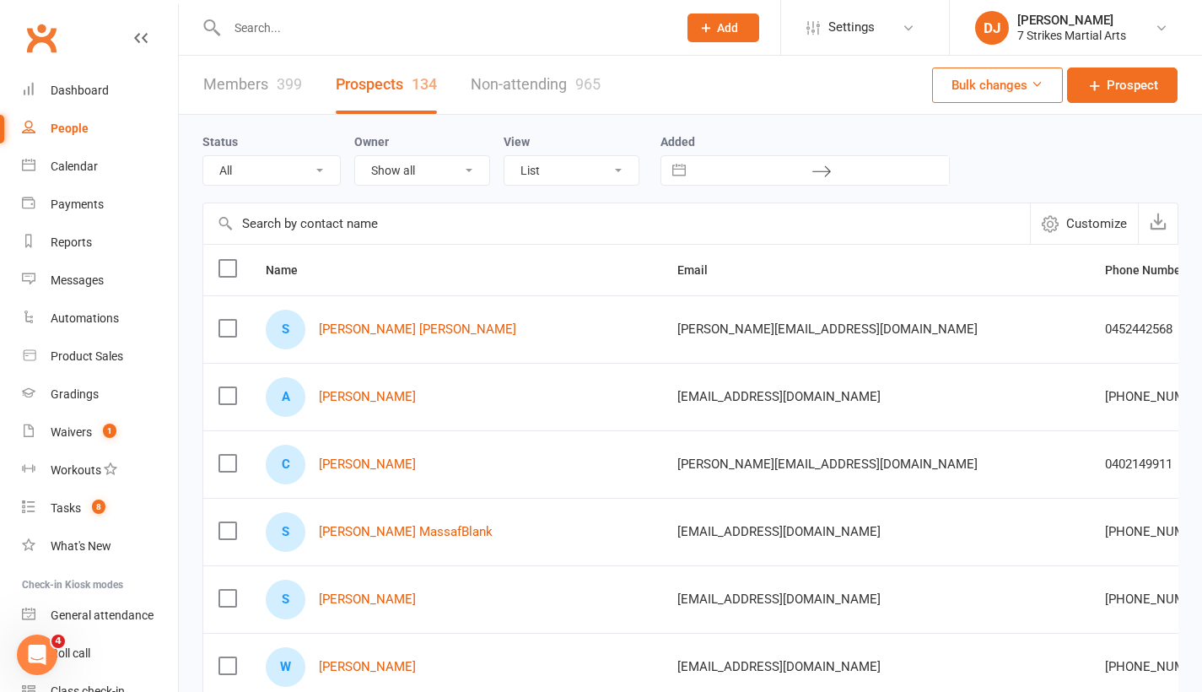
click at [330, 30] on input "text" at bounding box center [444, 28] width 444 height 24
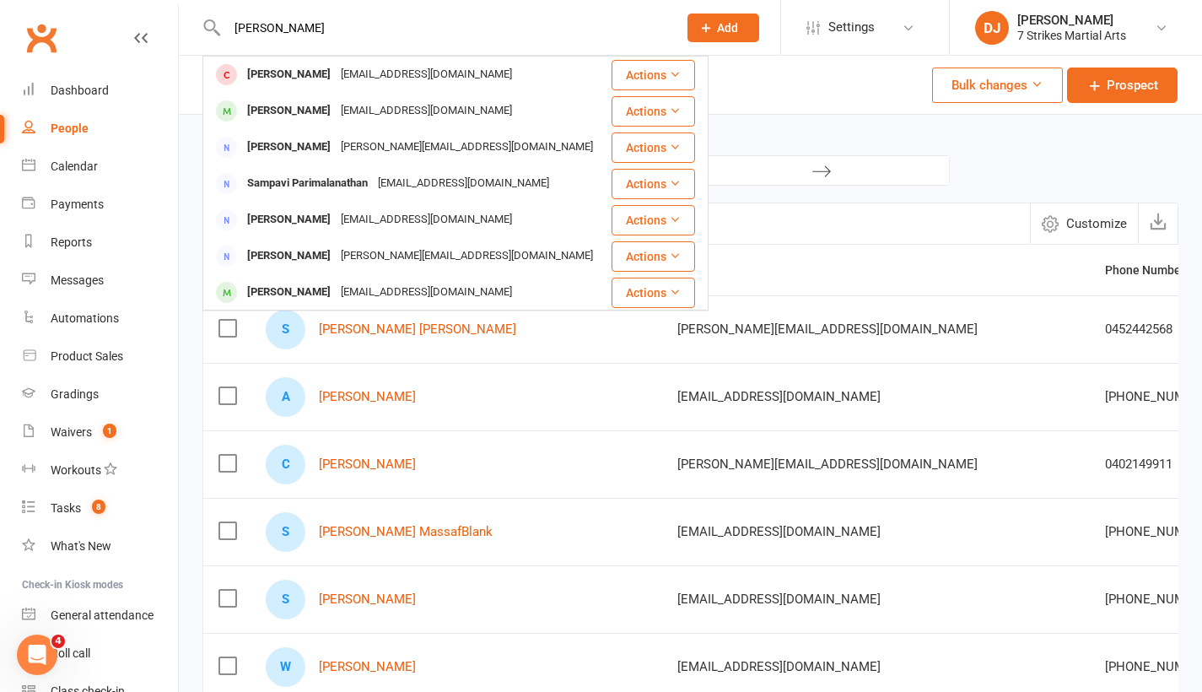
type input "Ethan sarkar"
click at [250, 70] on div "Ethan Sarkar" at bounding box center [289, 74] width 94 height 24
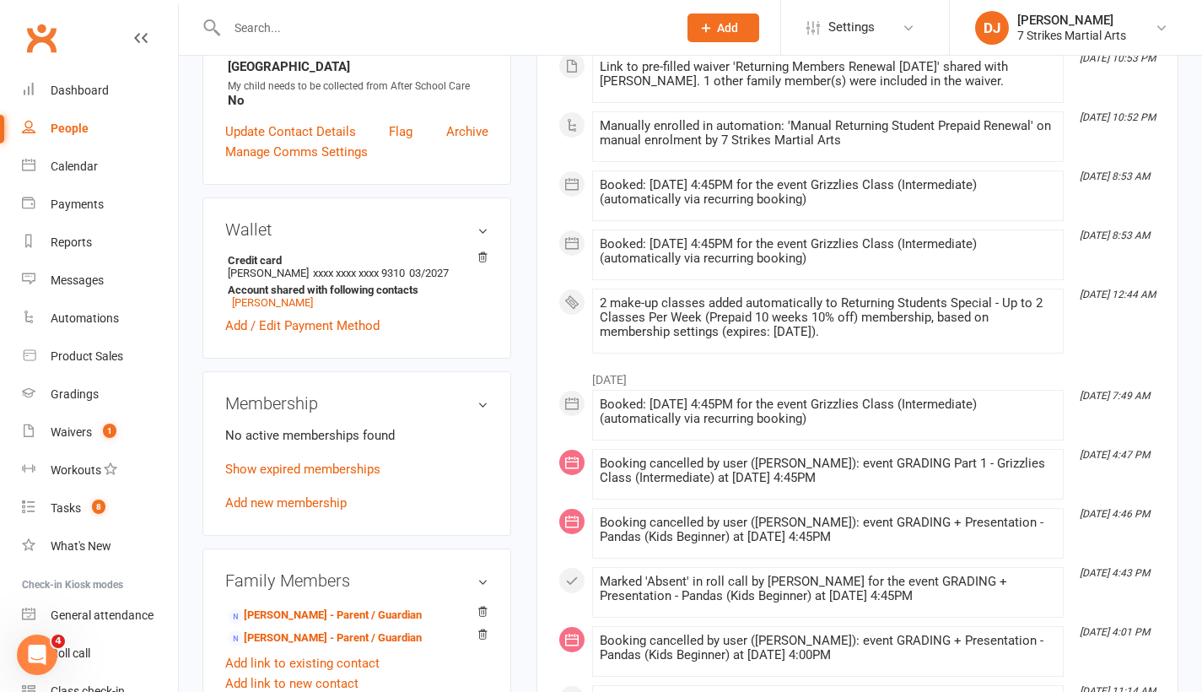
scroll to position [441, 0]
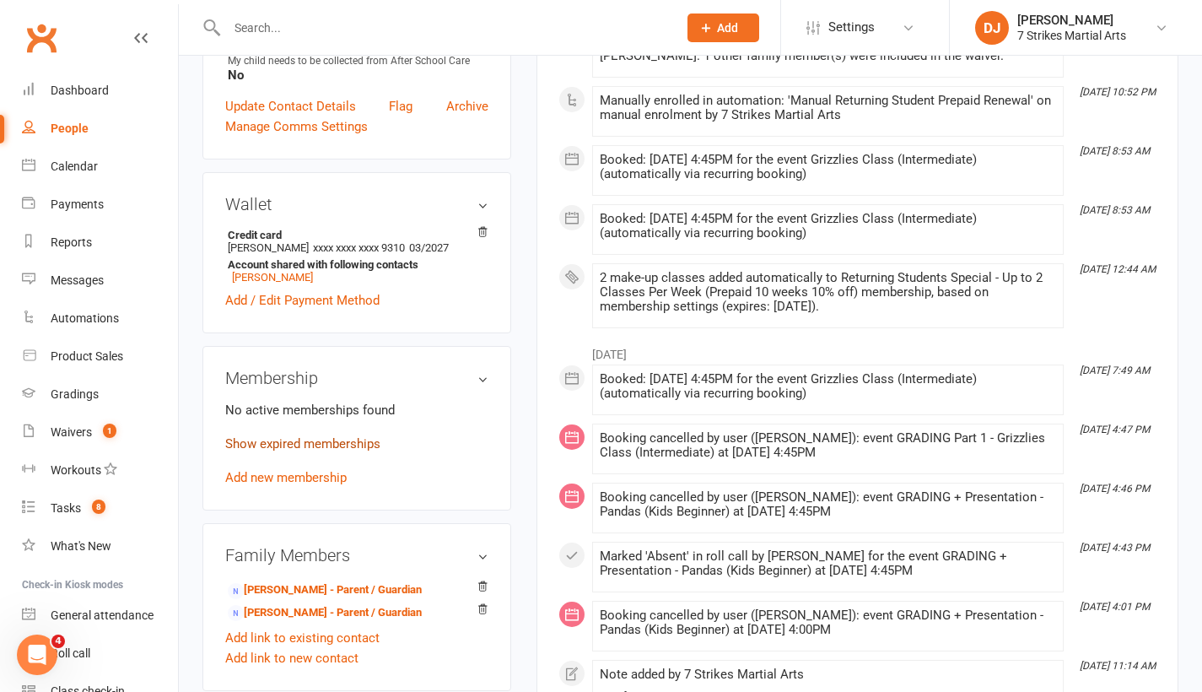
click at [349, 441] on link "Show expired memberships" at bounding box center [302, 443] width 155 height 15
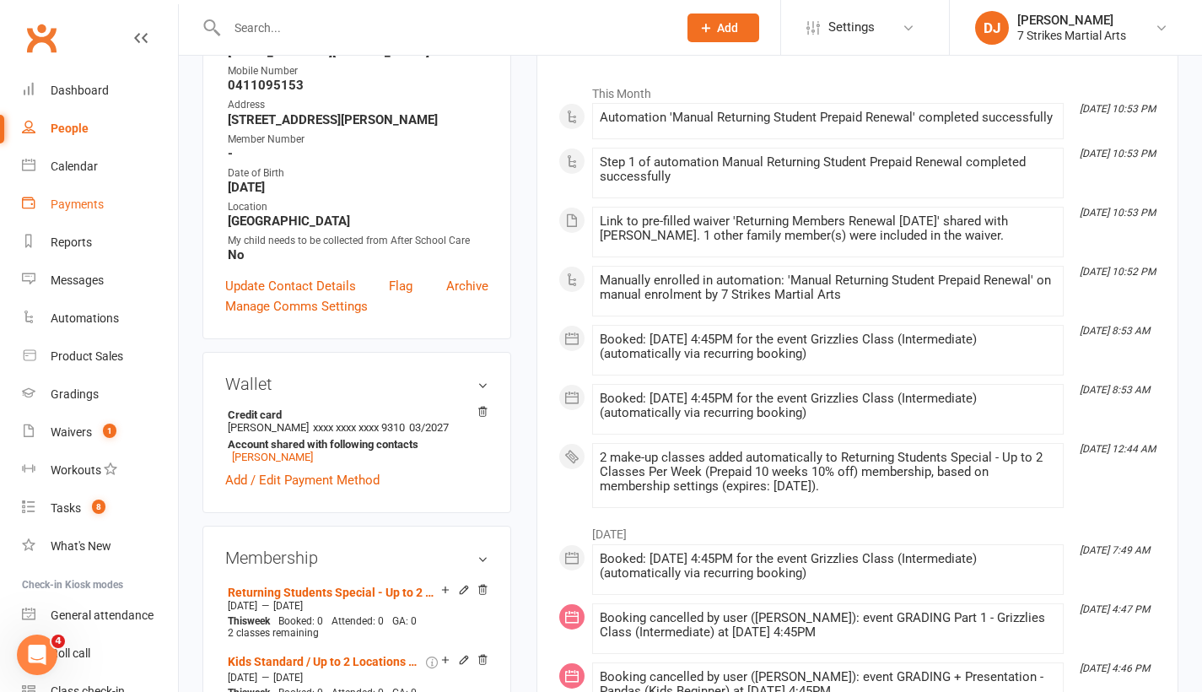
scroll to position [67, 0]
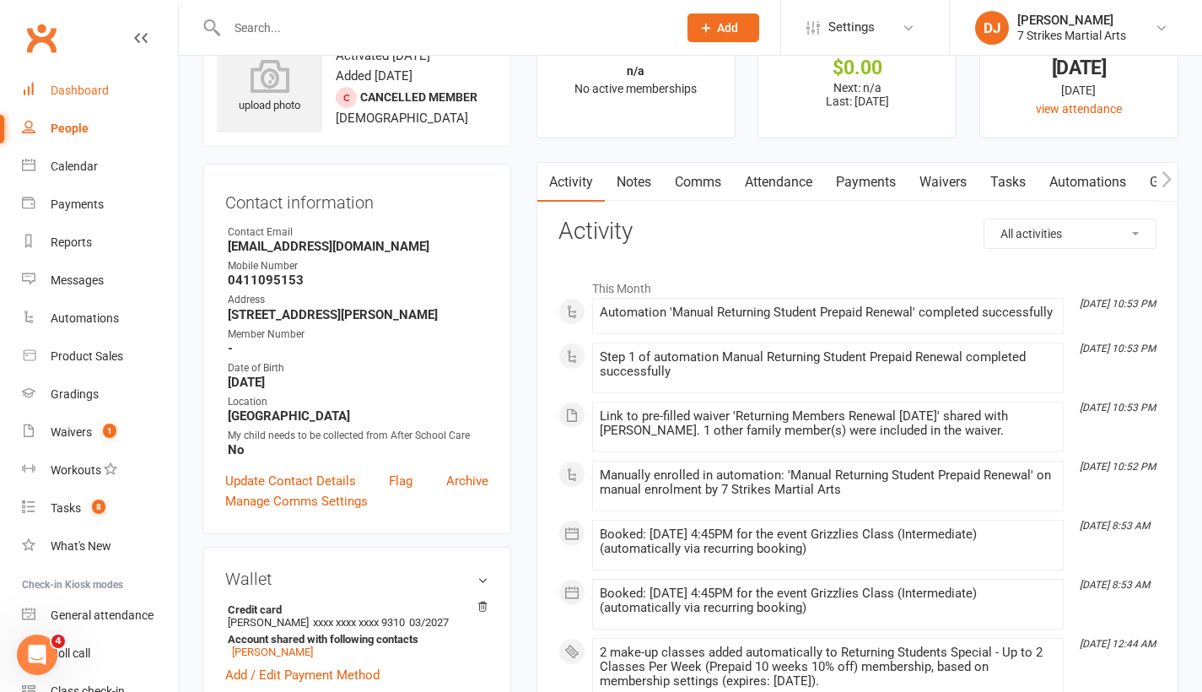
click at [76, 98] on link "Dashboard" at bounding box center [100, 91] width 156 height 38
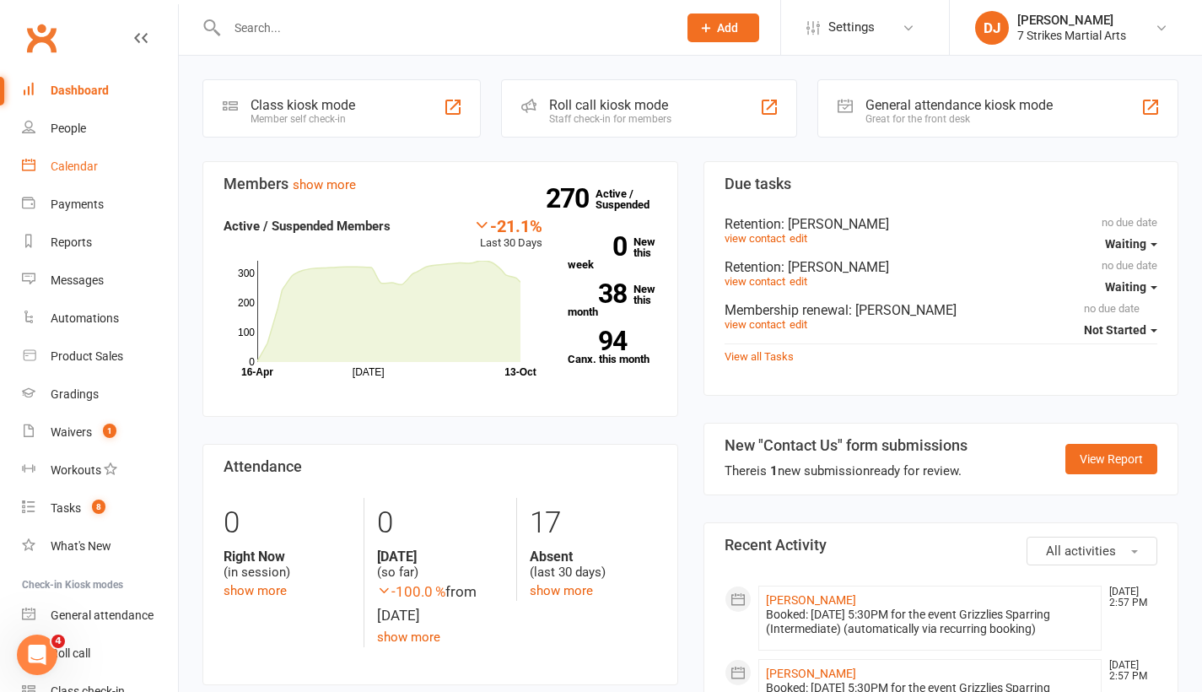
click at [83, 170] on div "Calendar" at bounding box center [74, 166] width 47 height 14
click at [0, 0] on div "Loading" at bounding box center [0, 0] width 0 height 0
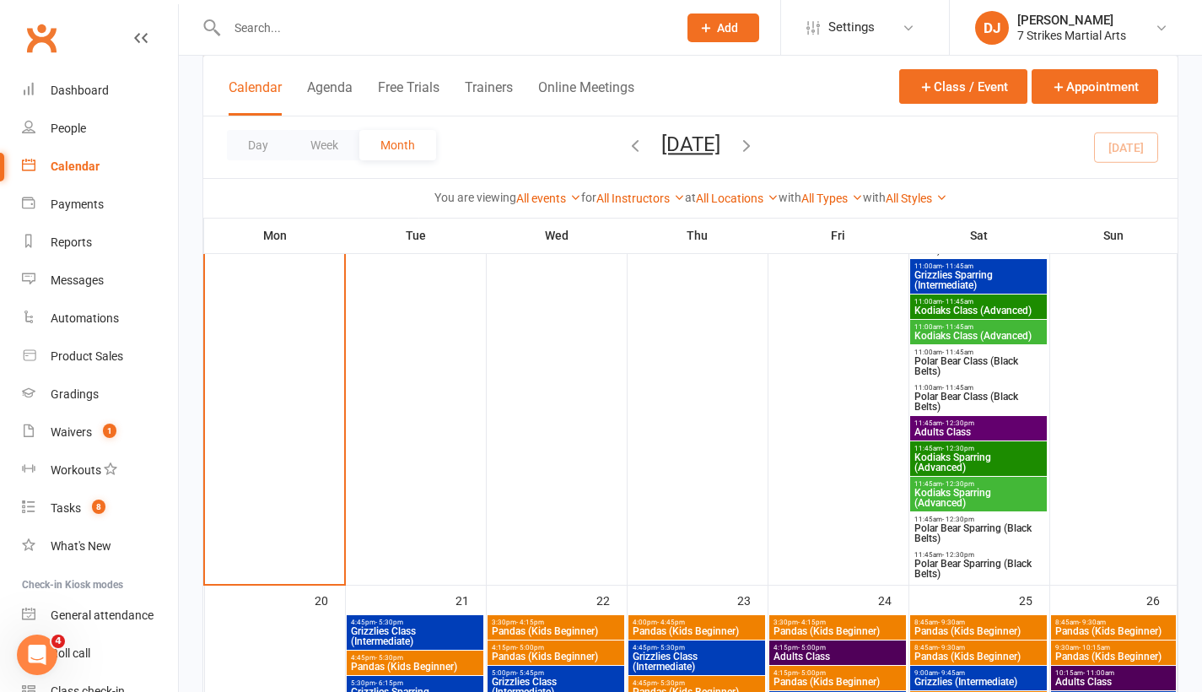
scroll to position [1558, 0]
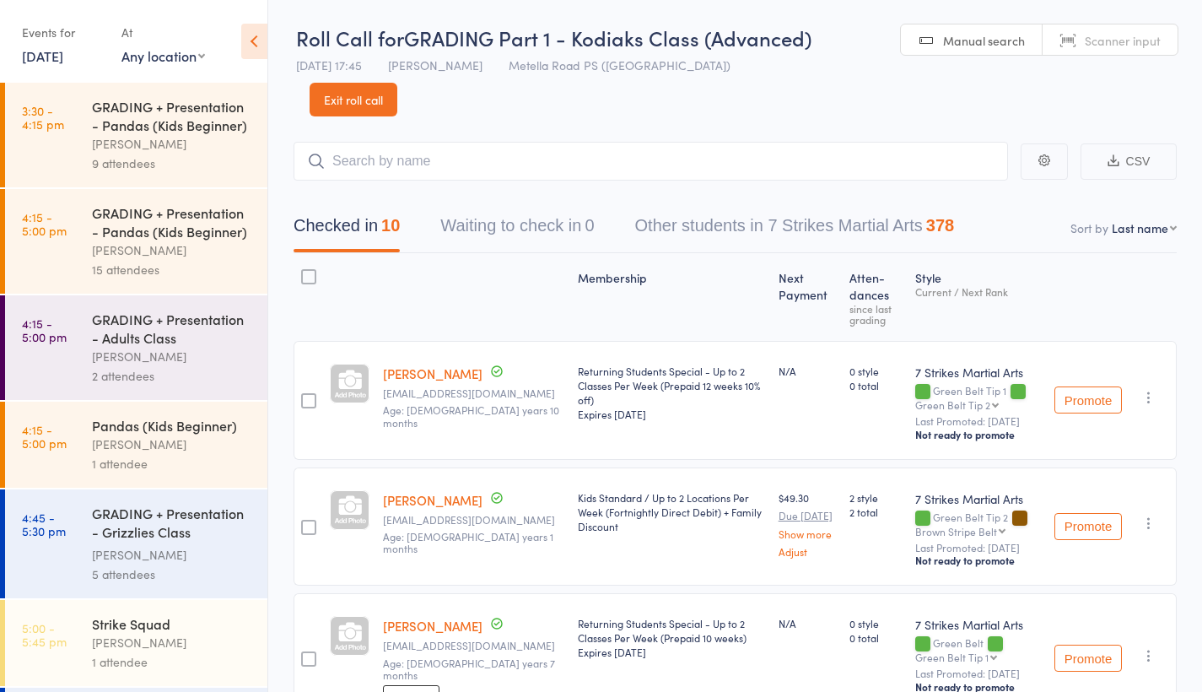
scroll to position [978, 0]
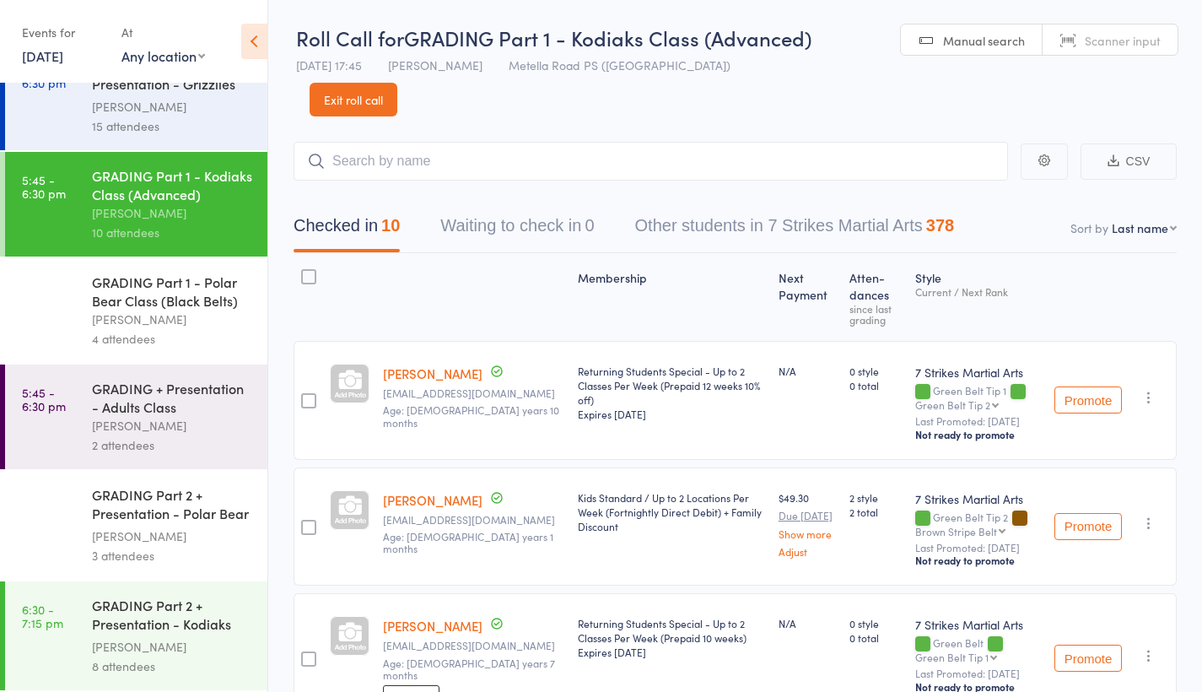
click at [349, 108] on link "Exit roll call" at bounding box center [354, 100] width 88 height 34
